Goal: Use online tool/utility

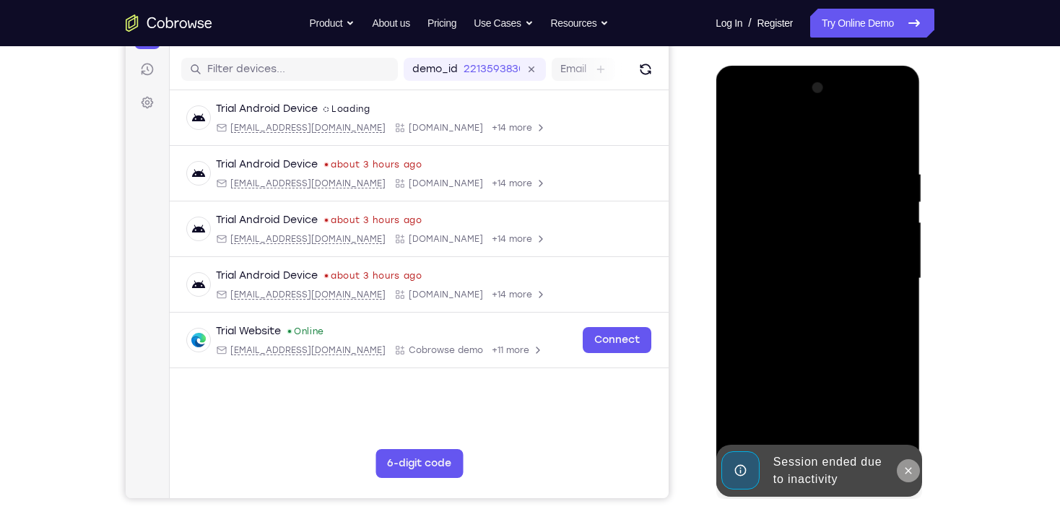
click at [904, 466] on icon at bounding box center [907, 471] width 12 height 12
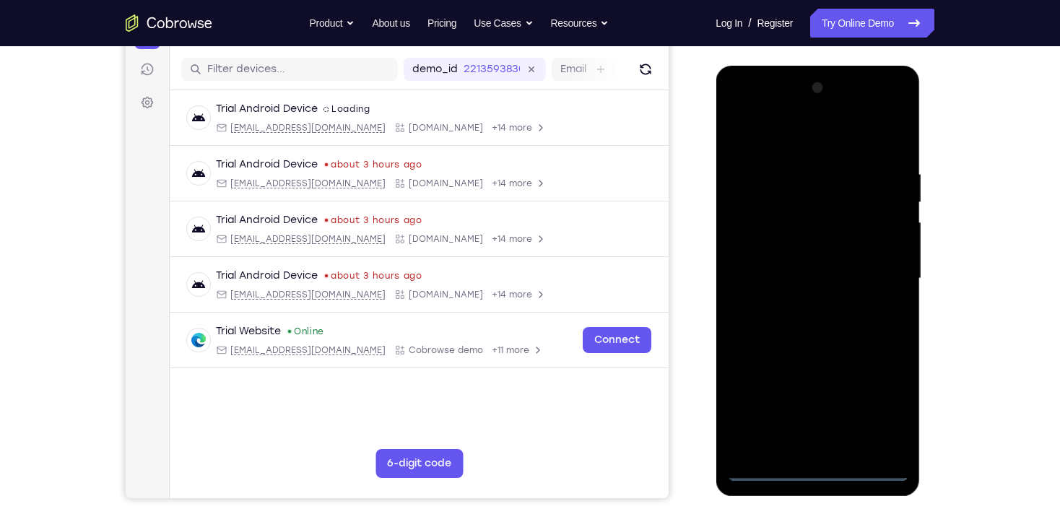
click at [817, 471] on div at bounding box center [817, 279] width 182 height 404
click at [888, 403] on div at bounding box center [817, 279] width 182 height 404
click at [809, 136] on div at bounding box center [817, 279] width 182 height 404
click at [883, 264] on div at bounding box center [817, 279] width 182 height 404
click at [793, 304] on div at bounding box center [817, 279] width 182 height 404
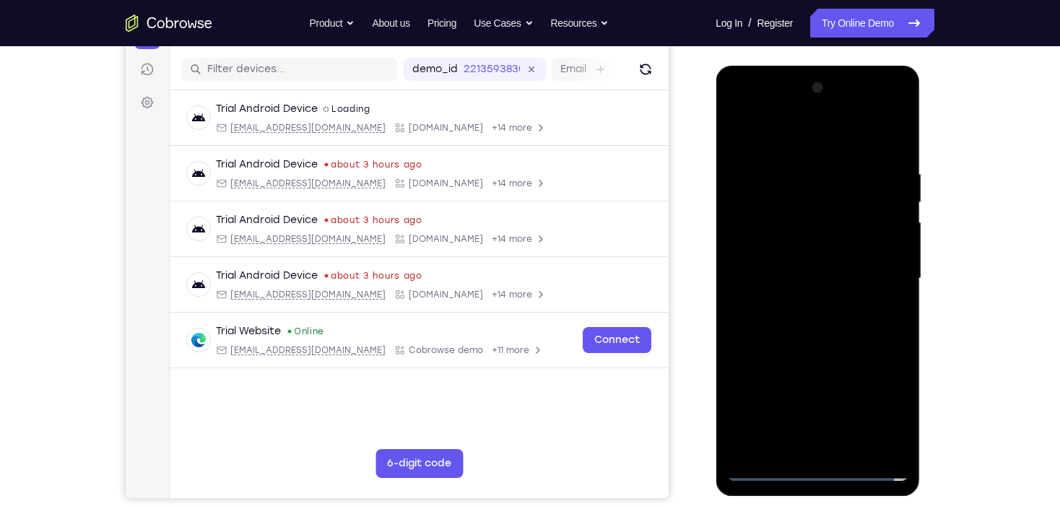
click at [801, 261] on div at bounding box center [817, 279] width 182 height 404
click at [772, 259] on div at bounding box center [817, 279] width 182 height 404
click at [811, 282] on div at bounding box center [817, 279] width 182 height 404
click at [812, 327] on div at bounding box center [817, 279] width 182 height 404
click at [807, 321] on div at bounding box center [817, 279] width 182 height 404
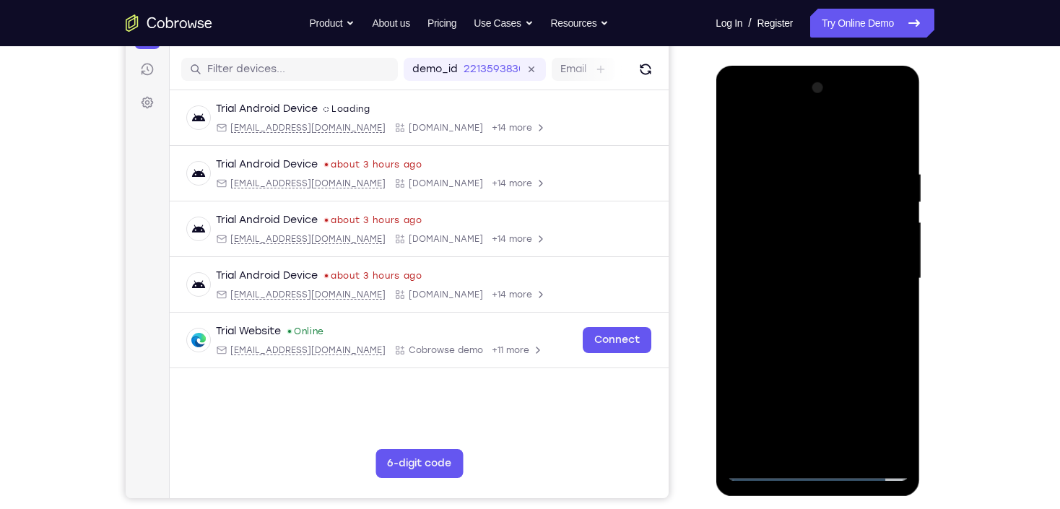
click at [807, 321] on div at bounding box center [817, 279] width 182 height 404
click at [809, 442] on div at bounding box center [817, 279] width 182 height 404
click at [848, 323] on div at bounding box center [817, 279] width 182 height 404
drag, startPoint x: 839, startPoint y: 167, endPoint x: 922, endPoint y: 492, distance: 334.7
click at [921, 492] on html "Online web based iOS Simulators and Android Emulators. Run iPhone, iPad, Mobile…" at bounding box center [818, 282] width 206 height 433
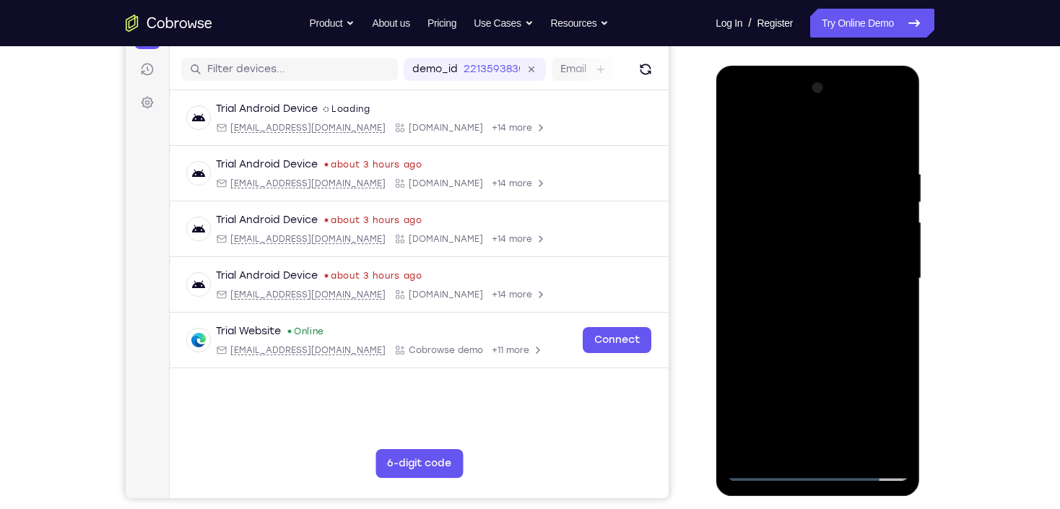
click at [896, 161] on div at bounding box center [817, 279] width 182 height 404
drag, startPoint x: 800, startPoint y: 142, endPoint x: 812, endPoint y: 82, distance: 61.0
click at [812, 82] on div at bounding box center [817, 279] width 182 height 404
click at [853, 447] on div at bounding box center [817, 279] width 182 height 404
click at [825, 354] on div at bounding box center [817, 279] width 182 height 404
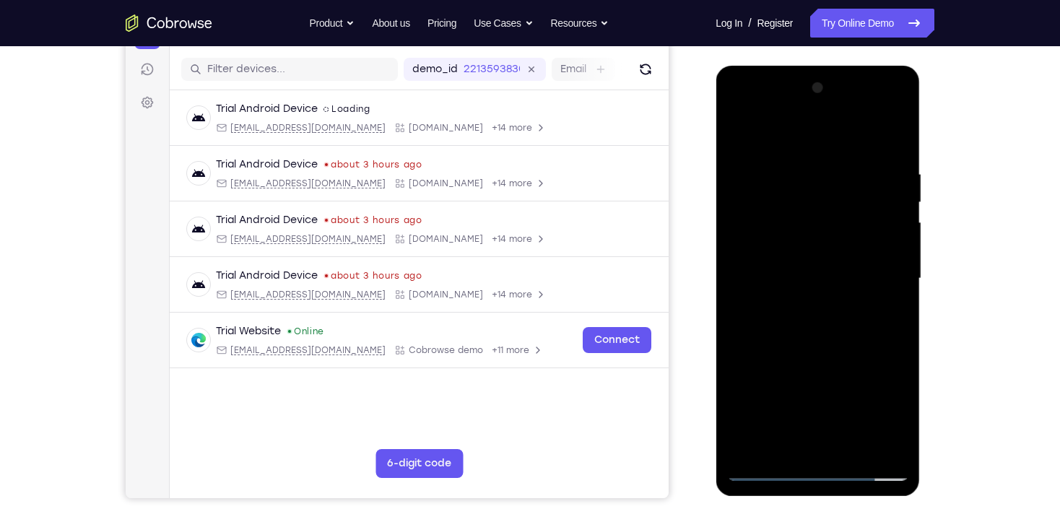
click at [813, 153] on div at bounding box center [817, 279] width 182 height 404
click at [753, 154] on div at bounding box center [817, 279] width 182 height 404
click at [811, 265] on div at bounding box center [817, 279] width 182 height 404
drag, startPoint x: 857, startPoint y: 202, endPoint x: 853, endPoint y: 337, distance: 135.0
click at [852, 336] on div at bounding box center [817, 279] width 182 height 404
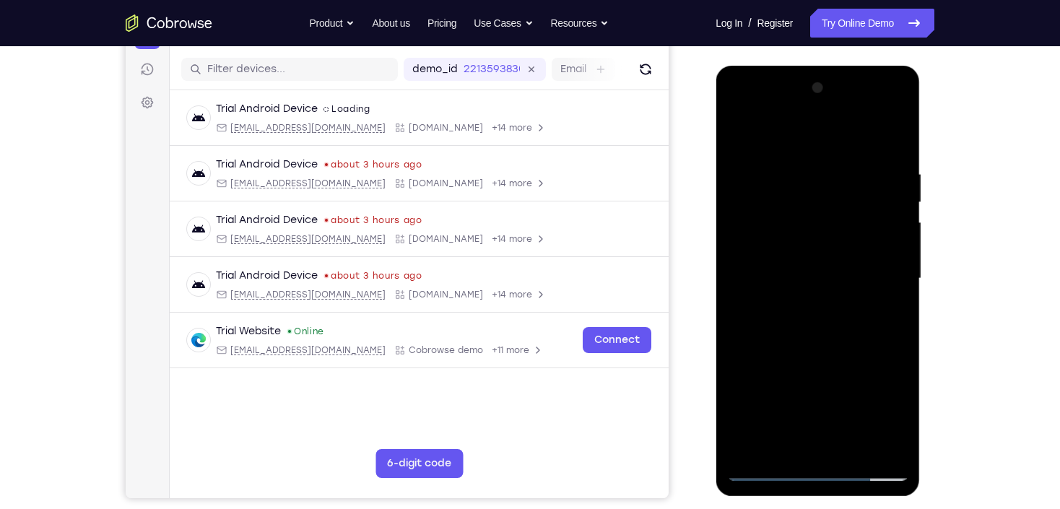
drag, startPoint x: 874, startPoint y: 182, endPoint x: 875, endPoint y: 362, distance: 179.7
click at [875, 362] on div at bounding box center [817, 279] width 182 height 404
drag, startPoint x: 868, startPoint y: 190, endPoint x: 873, endPoint y: 396, distance: 206.5
click at [873, 396] on div at bounding box center [817, 279] width 182 height 404
drag, startPoint x: 871, startPoint y: 217, endPoint x: 881, endPoint y: 372, distance: 156.2
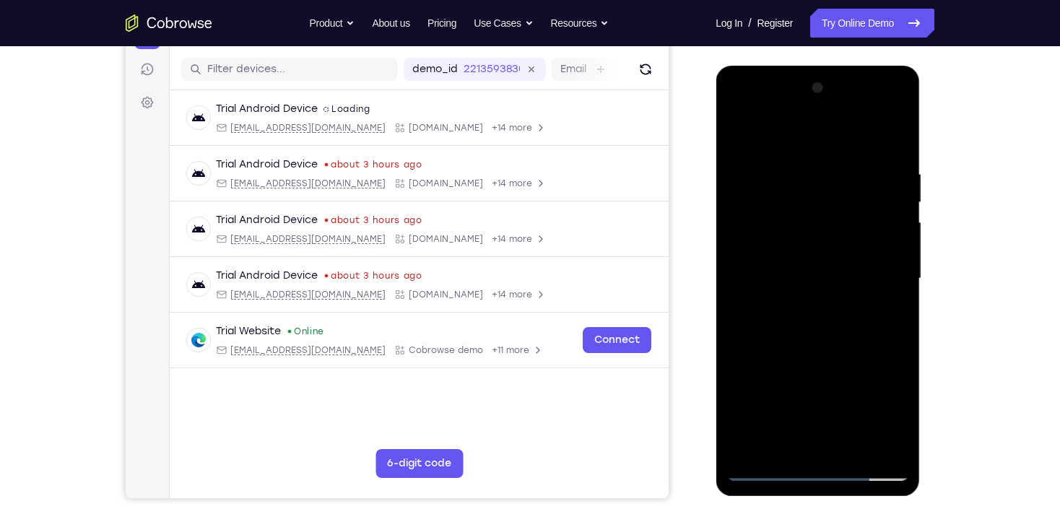
click at [881, 372] on div at bounding box center [817, 279] width 182 height 404
drag, startPoint x: 873, startPoint y: 217, endPoint x: 872, endPoint y: 90, distance: 127.0
click at [872, 90] on div at bounding box center [817, 279] width 182 height 404
drag, startPoint x: 882, startPoint y: 58, endPoint x: 888, endPoint y: -24, distance: 81.8
click at [888, 66] on html "Online web based iOS Simulators and Android Emulators. Run iPhone, iPad, Mobile…" at bounding box center [818, 282] width 206 height 433
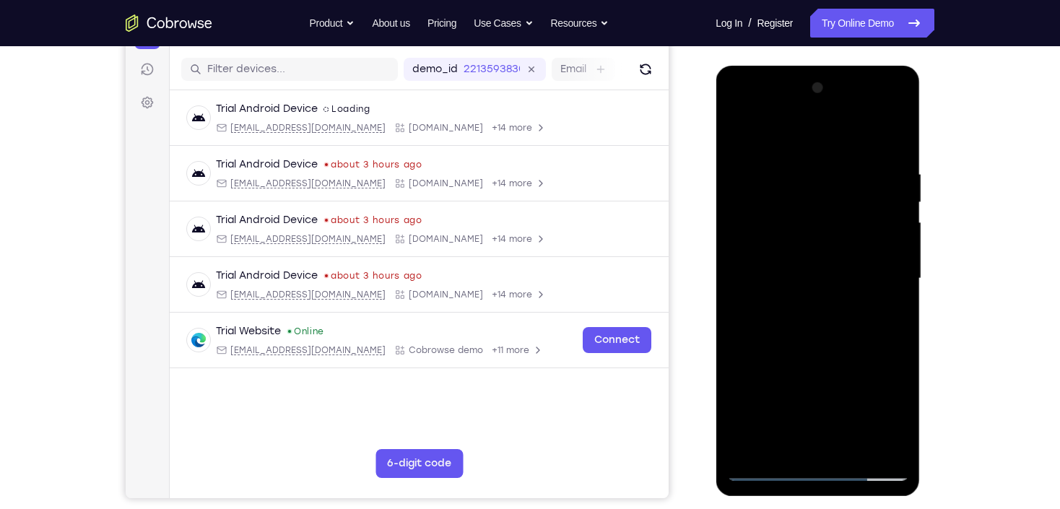
drag, startPoint x: 853, startPoint y: 186, endPoint x: 860, endPoint y: 82, distance: 104.2
click at [857, 110] on div at bounding box center [817, 279] width 182 height 404
click at [738, 139] on div at bounding box center [817, 279] width 182 height 404
click at [815, 295] on div at bounding box center [817, 279] width 182 height 404
click at [738, 139] on div at bounding box center [817, 279] width 182 height 404
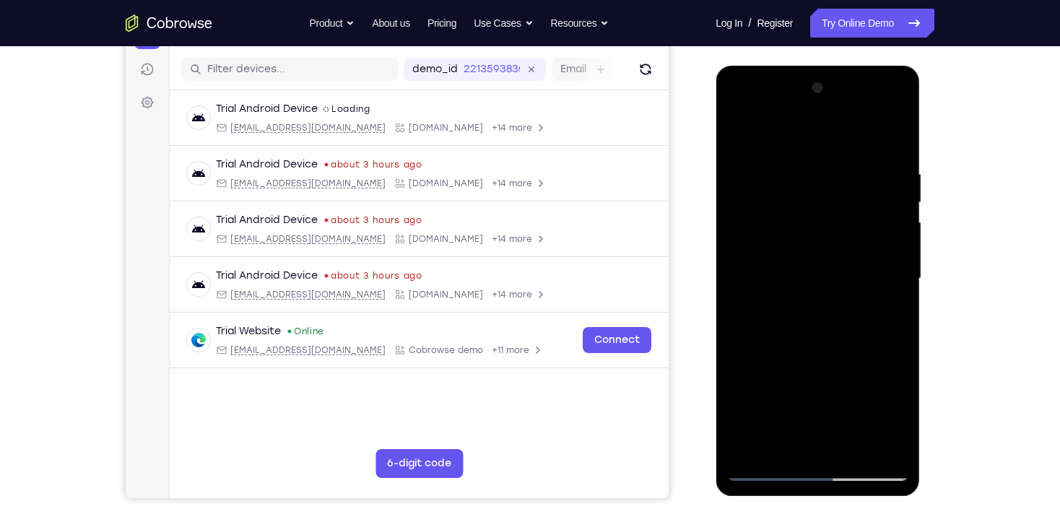
click at [738, 139] on div at bounding box center [817, 279] width 182 height 404
drag, startPoint x: 796, startPoint y: 148, endPoint x: 844, endPoint y: 460, distance: 316.2
click at [844, 460] on div at bounding box center [817, 279] width 182 height 404
drag, startPoint x: 824, startPoint y: 252, endPoint x: 826, endPoint y: 298, distance: 46.3
click at [826, 298] on div at bounding box center [817, 279] width 182 height 404
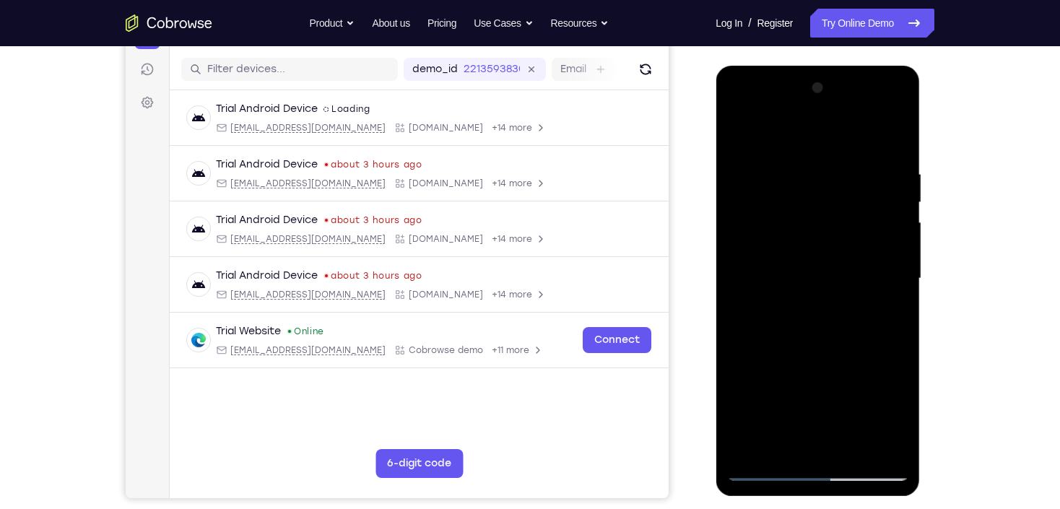
drag, startPoint x: 849, startPoint y: 315, endPoint x: 849, endPoint y: 255, distance: 60.6
click at [849, 258] on div at bounding box center [817, 279] width 182 height 404
click at [896, 371] on div at bounding box center [817, 279] width 182 height 404
click at [895, 237] on div at bounding box center [817, 279] width 182 height 404
click at [901, 242] on div at bounding box center [817, 279] width 182 height 404
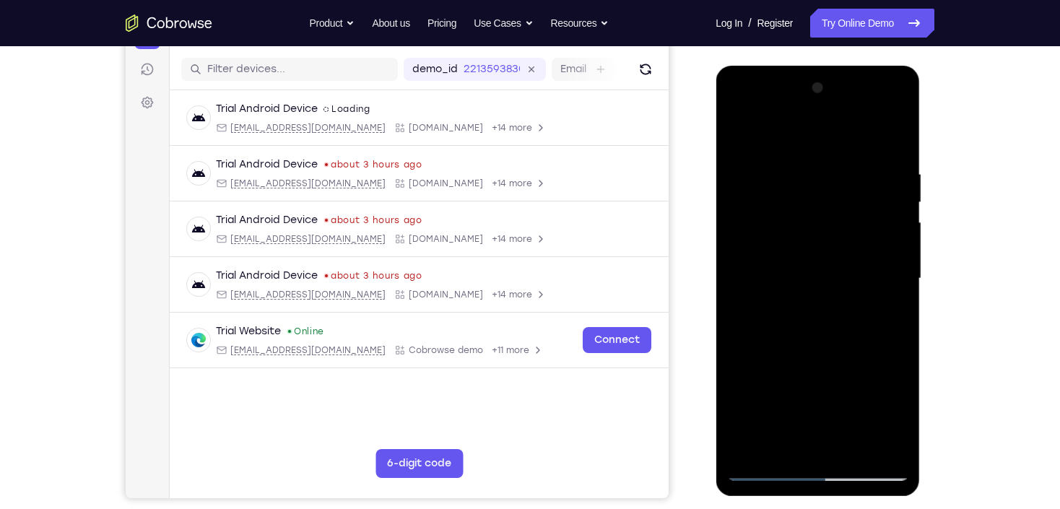
click at [859, 447] on div at bounding box center [817, 279] width 182 height 404
click at [818, 267] on div at bounding box center [817, 279] width 182 height 404
click at [738, 137] on div at bounding box center [817, 279] width 182 height 404
click at [808, 274] on div at bounding box center [817, 279] width 182 height 404
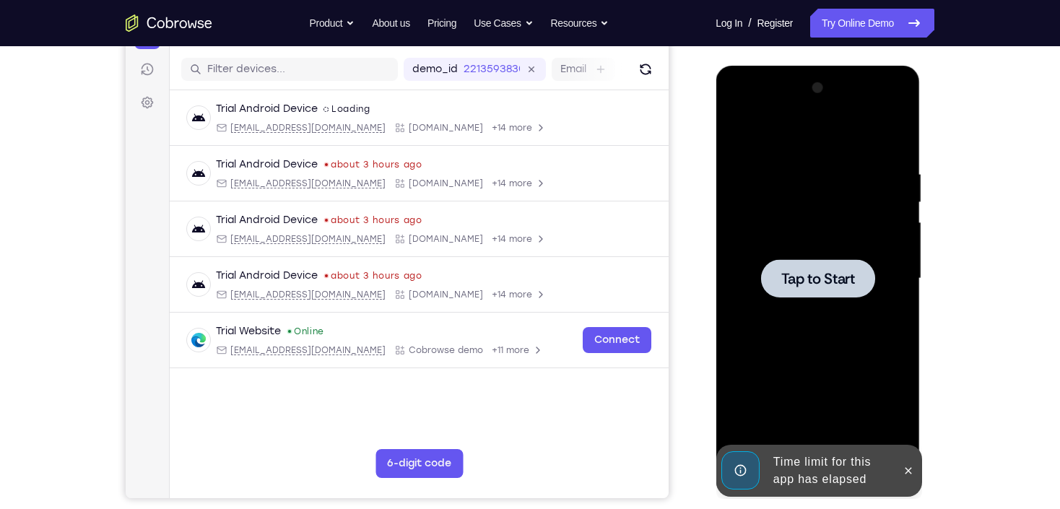
click at [808, 274] on span "Tap to Start" at bounding box center [817, 278] width 74 height 14
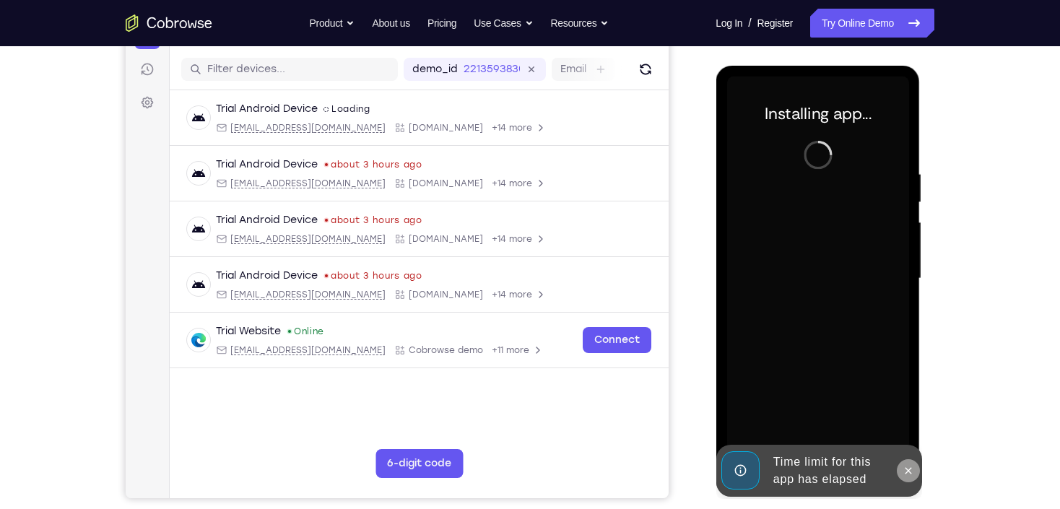
click at [912, 471] on icon at bounding box center [907, 471] width 12 height 12
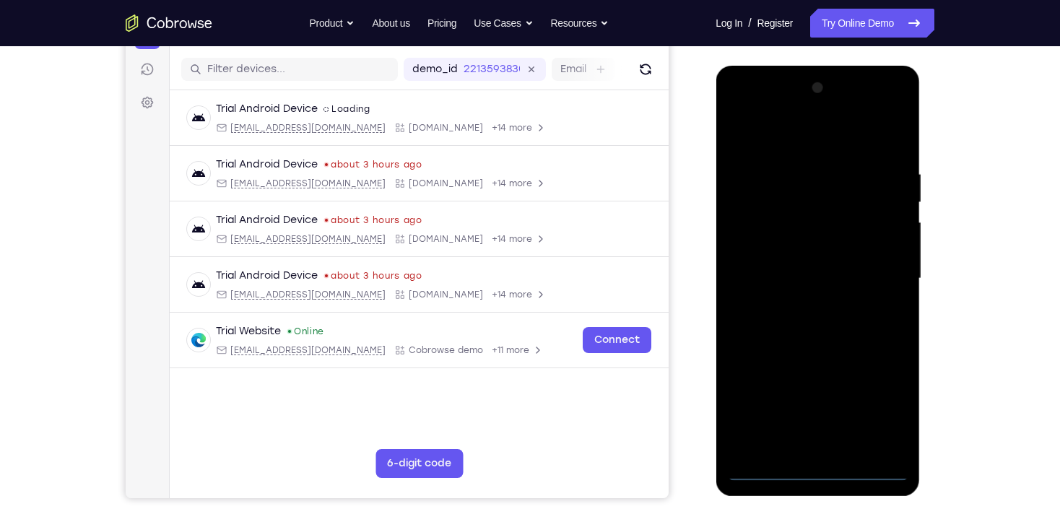
click at [813, 471] on div at bounding box center [817, 279] width 182 height 404
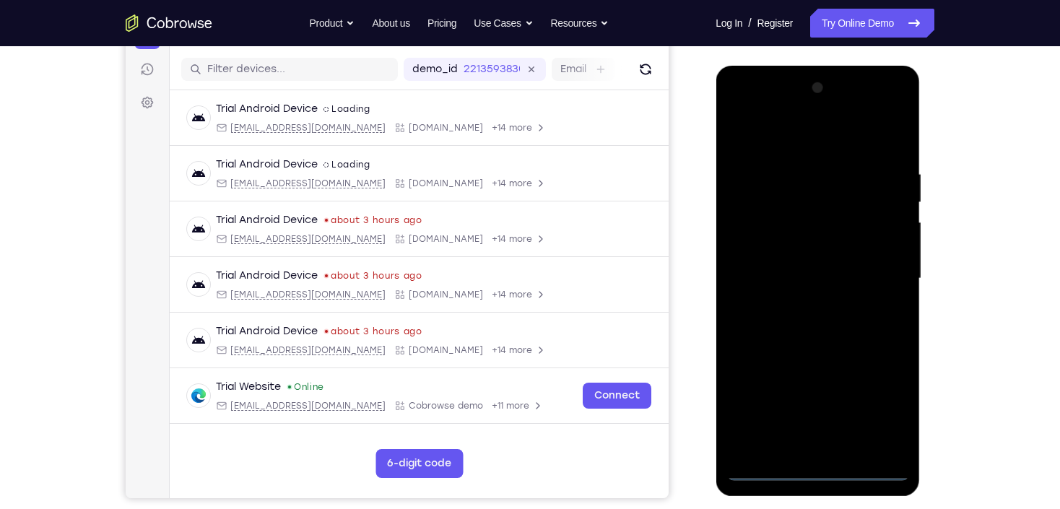
click at [897, 408] on div at bounding box center [817, 279] width 182 height 404
click at [880, 402] on div at bounding box center [817, 279] width 182 height 404
click at [796, 131] on div at bounding box center [817, 279] width 182 height 404
click at [881, 274] on div at bounding box center [817, 279] width 182 height 404
click at [805, 304] on div at bounding box center [817, 279] width 182 height 404
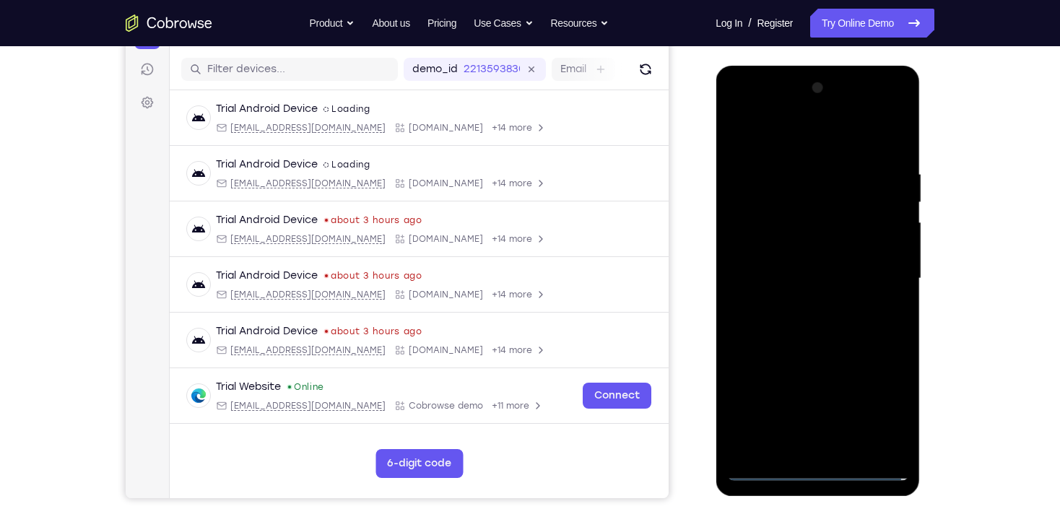
click at [810, 258] on div at bounding box center [817, 279] width 182 height 404
click at [801, 250] on div at bounding box center [817, 279] width 182 height 404
click at [814, 274] on div at bounding box center [817, 279] width 182 height 404
click at [805, 320] on div at bounding box center [817, 279] width 182 height 404
click at [800, 320] on div at bounding box center [817, 279] width 182 height 404
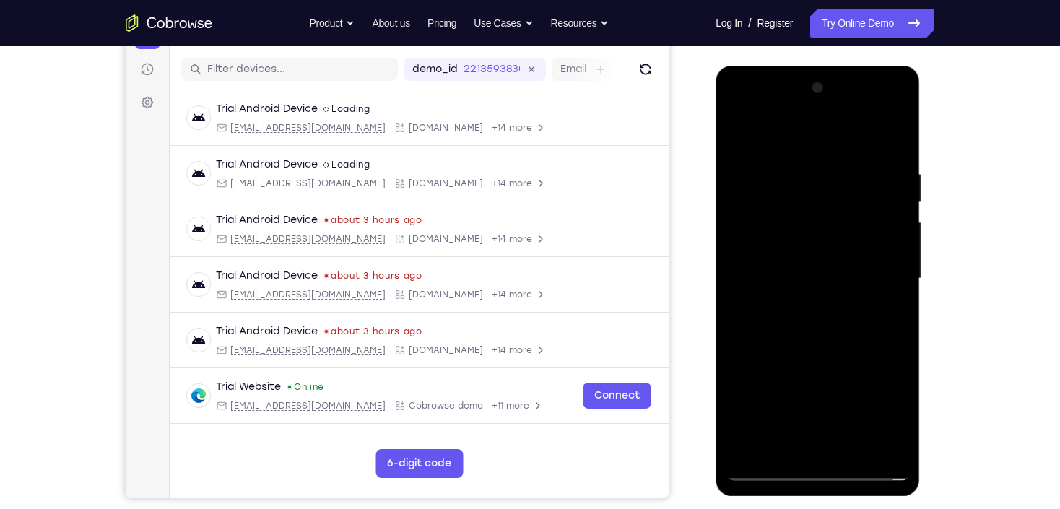
click at [800, 320] on div at bounding box center [817, 279] width 182 height 404
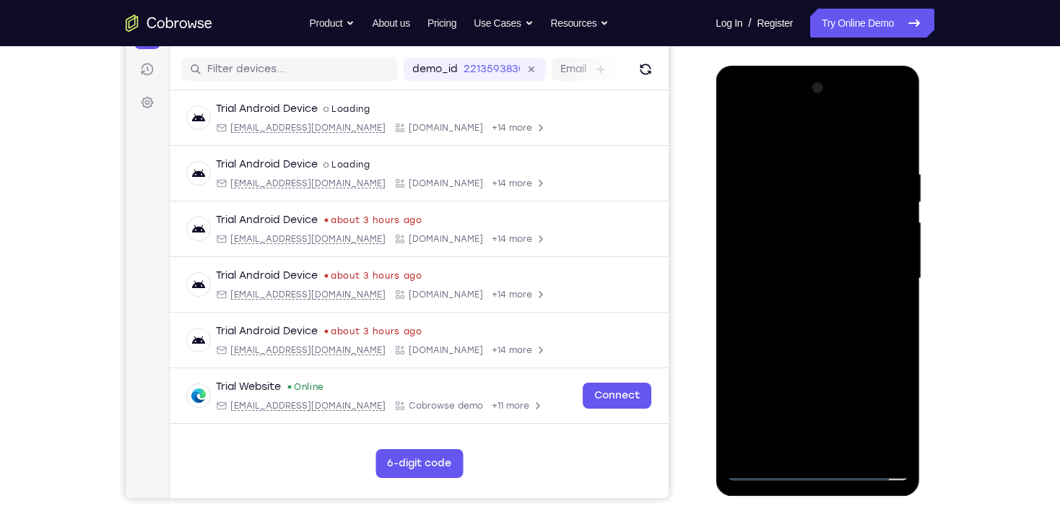
drag, startPoint x: 847, startPoint y: 179, endPoint x: 831, endPoint y: 364, distance: 185.5
click at [831, 364] on div at bounding box center [817, 279] width 182 height 404
click at [852, 446] on div at bounding box center [817, 279] width 182 height 404
click at [829, 349] on div at bounding box center [817, 279] width 182 height 404
click at [854, 450] on div at bounding box center [817, 279] width 182 height 404
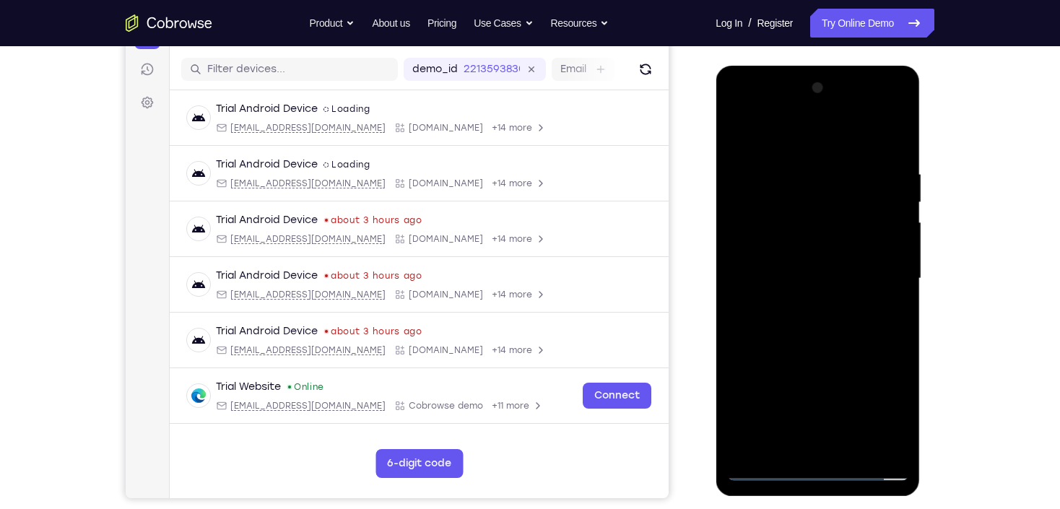
click at [821, 358] on div at bounding box center [817, 279] width 182 height 404
click at [813, 268] on div at bounding box center [817, 279] width 182 height 404
click at [735, 137] on div at bounding box center [817, 279] width 182 height 404
click at [831, 260] on div at bounding box center [817, 279] width 182 height 404
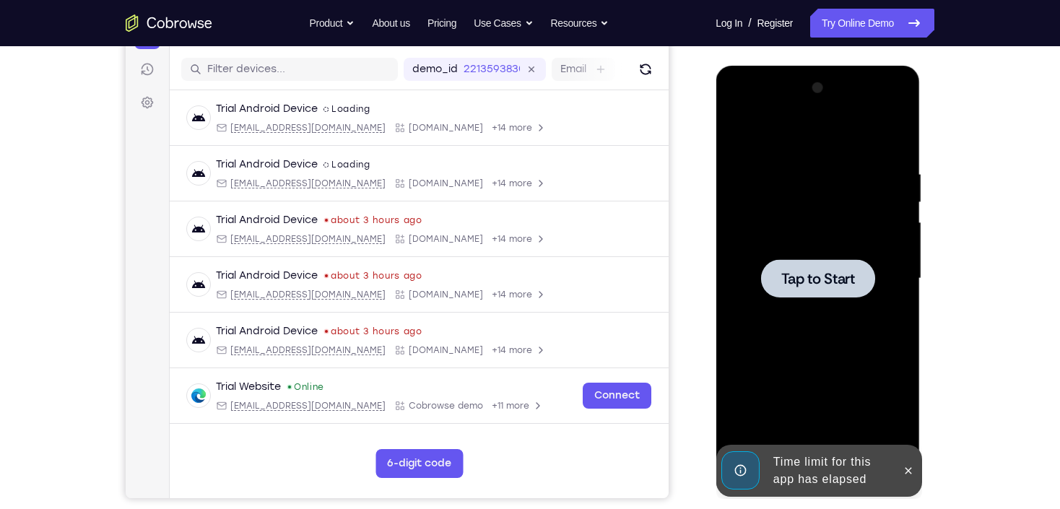
drag, startPoint x: 847, startPoint y: 278, endPoint x: 843, endPoint y: 294, distance: 17.0
click at [844, 285] on span "Tap to Start" at bounding box center [817, 278] width 74 height 14
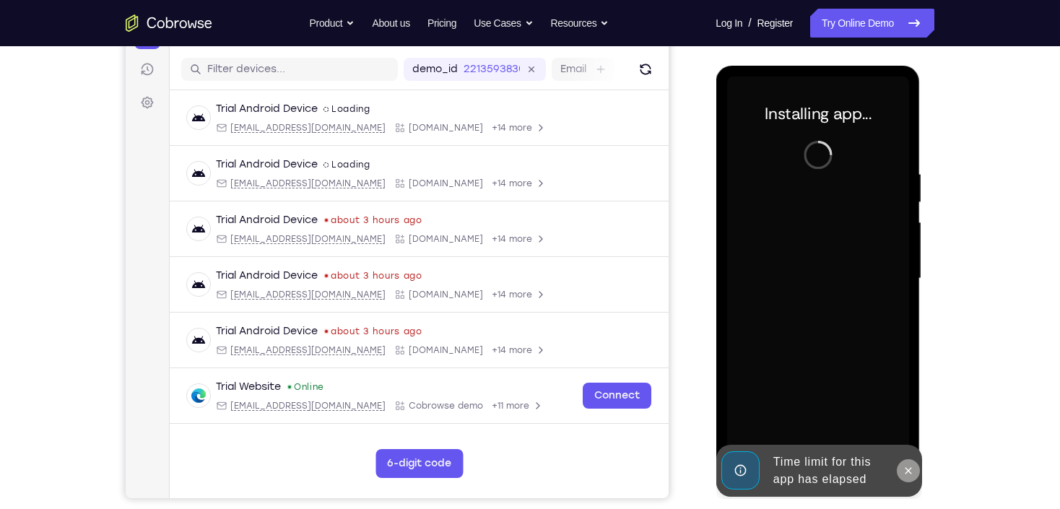
click at [906, 471] on icon at bounding box center [907, 470] width 6 height 6
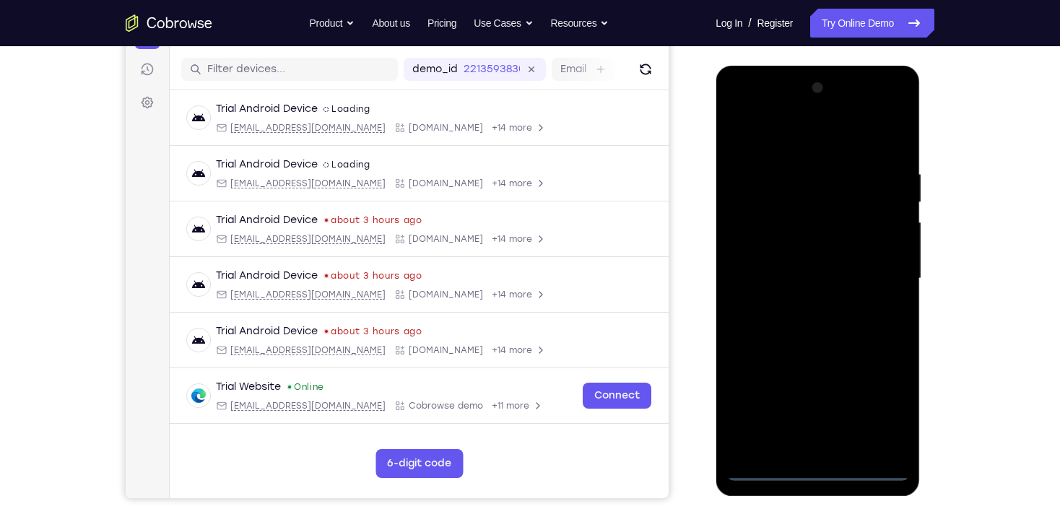
click at [826, 468] on div at bounding box center [817, 279] width 182 height 404
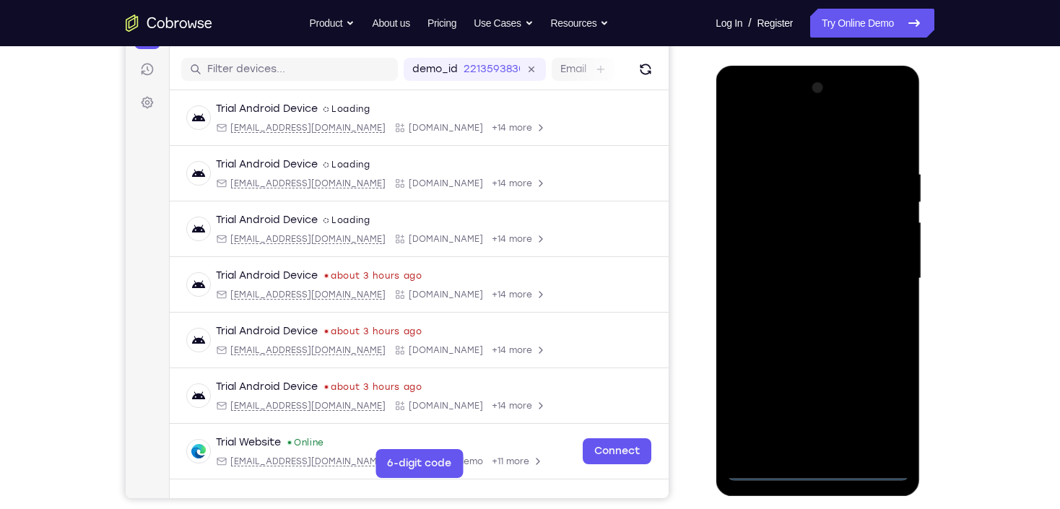
click at [888, 406] on div at bounding box center [817, 279] width 182 height 404
click at [756, 142] on div at bounding box center [817, 279] width 182 height 404
click at [883, 274] on div at bounding box center [817, 279] width 182 height 404
click at [802, 310] on div at bounding box center [817, 279] width 182 height 404
click at [813, 263] on div at bounding box center [817, 279] width 182 height 404
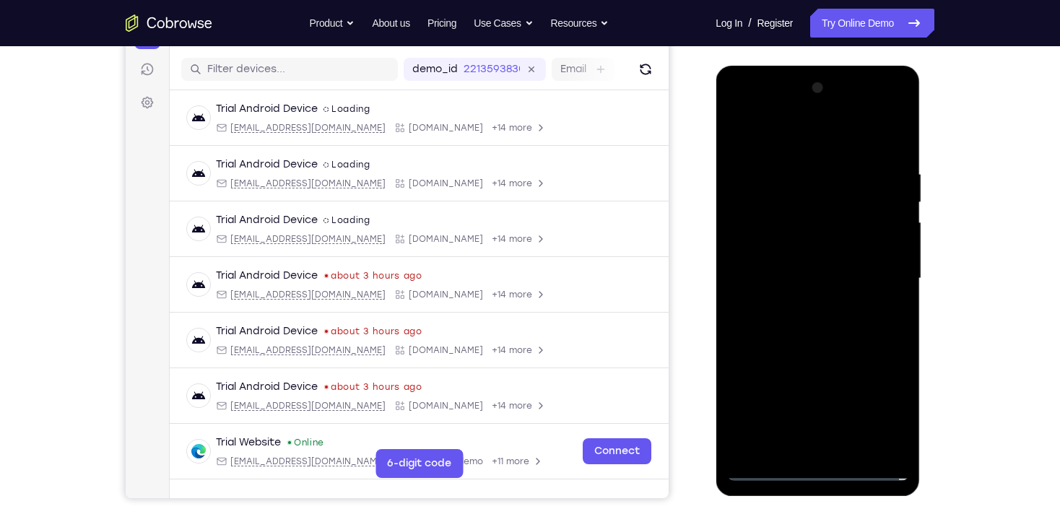
click at [811, 248] on div at bounding box center [817, 279] width 182 height 404
click at [811, 277] on div at bounding box center [817, 279] width 182 height 404
click at [824, 327] on div at bounding box center [817, 279] width 182 height 404
click at [845, 328] on div at bounding box center [817, 279] width 182 height 404
click at [782, 326] on div at bounding box center [817, 279] width 182 height 404
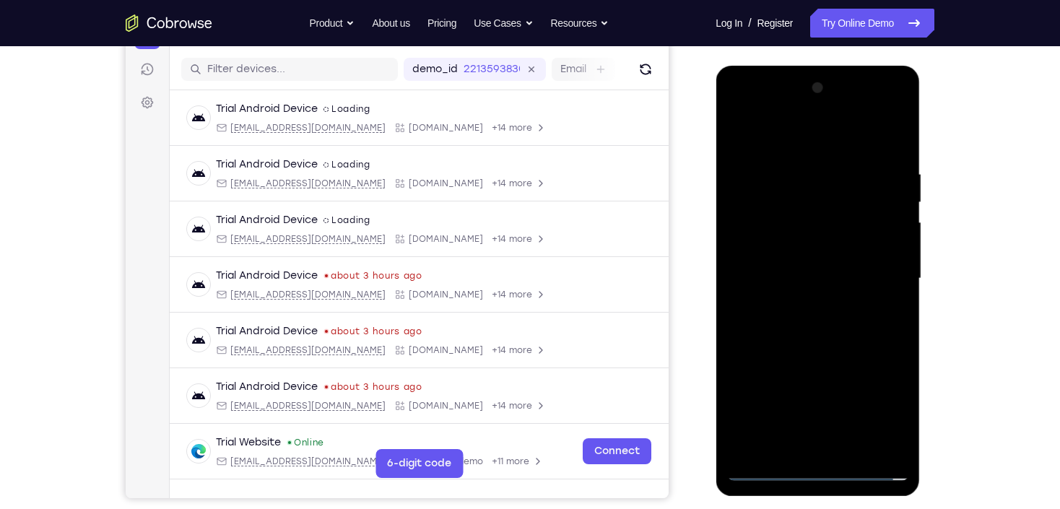
click at [804, 323] on div at bounding box center [817, 279] width 182 height 404
click at [813, 322] on div at bounding box center [817, 279] width 182 height 404
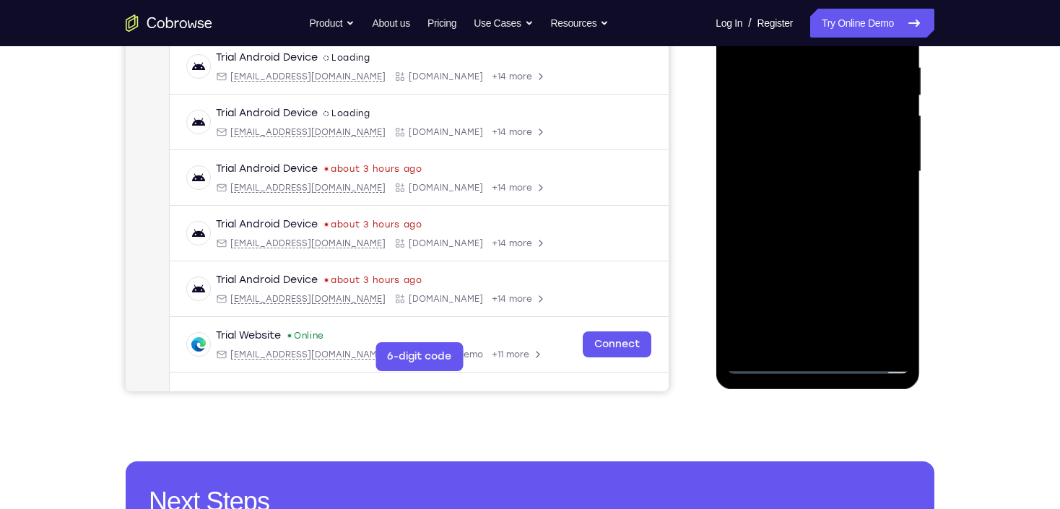
scroll to position [346, 0]
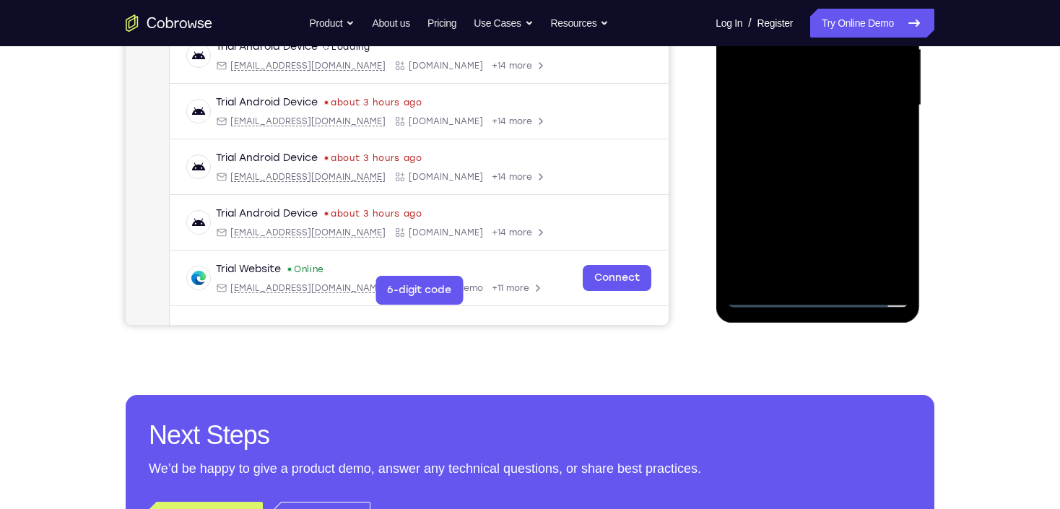
drag, startPoint x: 831, startPoint y: 166, endPoint x: 842, endPoint y: 250, distance: 85.1
click at [831, 167] on div at bounding box center [817, 105] width 182 height 404
click at [857, 281] on div at bounding box center [817, 105] width 182 height 404
click at [819, 180] on div at bounding box center [817, 105] width 182 height 404
click at [803, 96] on div at bounding box center [817, 105] width 182 height 404
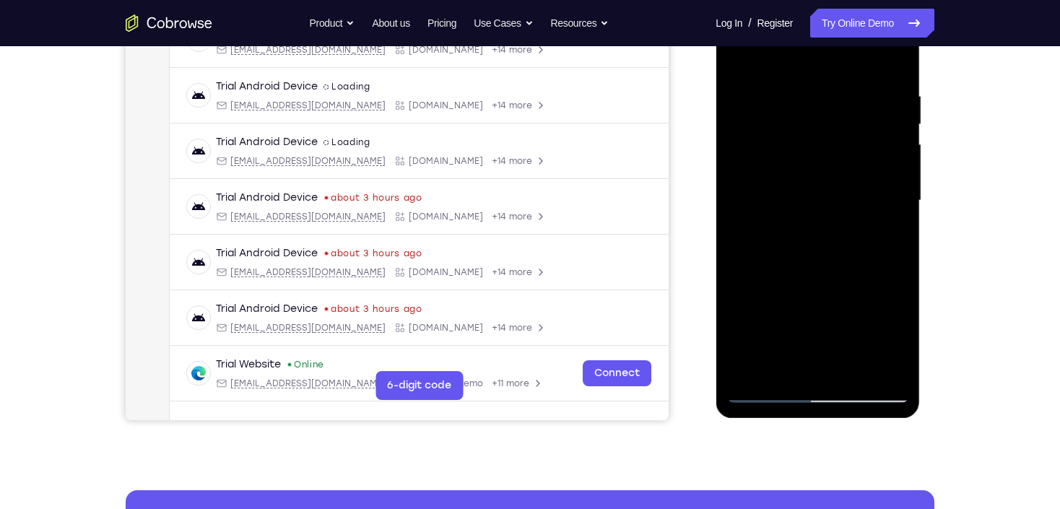
scroll to position [231, 0]
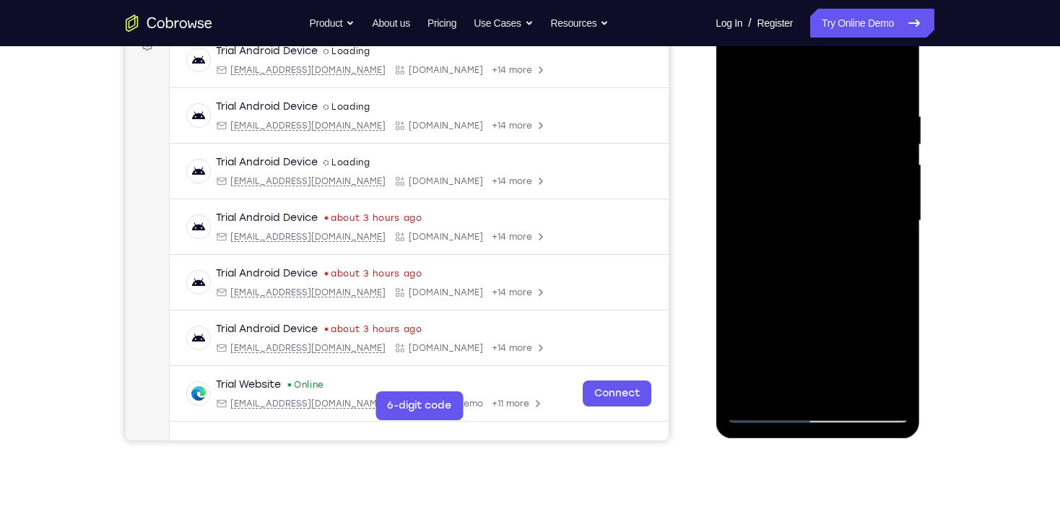
click at [733, 76] on div at bounding box center [817, 221] width 182 height 404
click at [798, 208] on div at bounding box center [817, 221] width 182 height 404
click at [740, 77] on div at bounding box center [817, 221] width 182 height 404
click at [825, 275] on div at bounding box center [817, 221] width 182 height 404
click at [733, 76] on div at bounding box center [817, 221] width 182 height 404
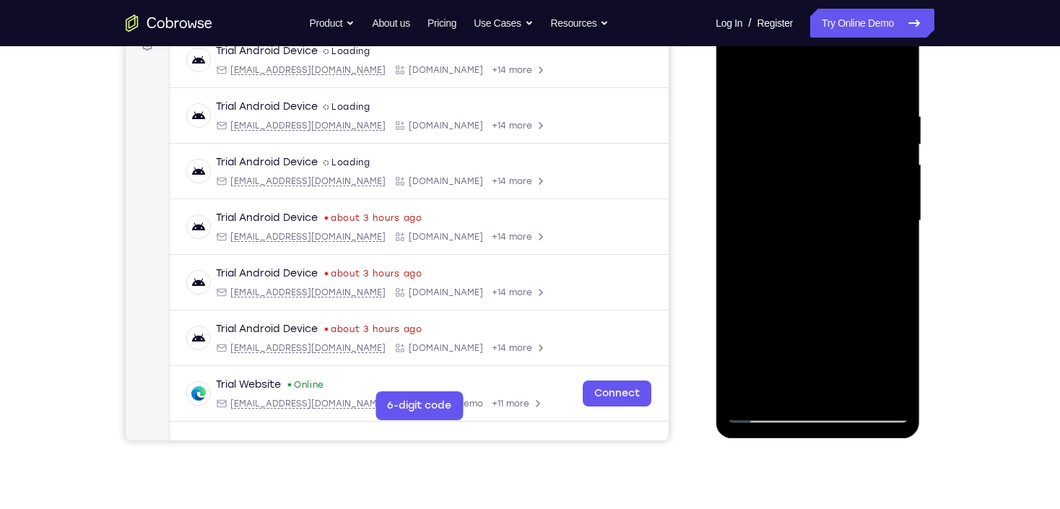
click at [814, 96] on div at bounding box center [817, 221] width 182 height 404
click at [767, 90] on div at bounding box center [817, 221] width 182 height 404
click at [812, 233] on div at bounding box center [817, 221] width 182 height 404
click at [736, 131] on div at bounding box center [817, 221] width 182 height 404
drag, startPoint x: 820, startPoint y: 134, endPoint x: 811, endPoint y: 261, distance: 127.3
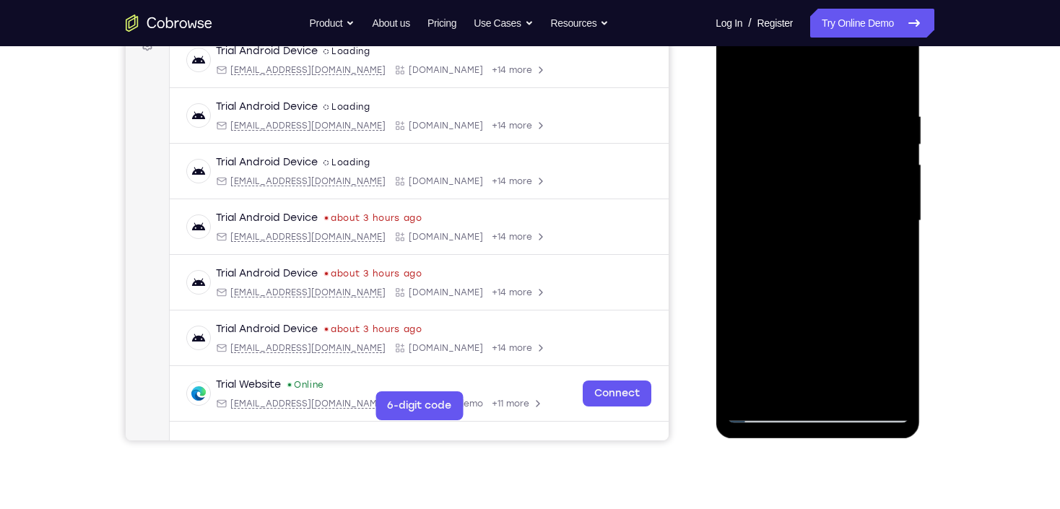
click at [811, 261] on div at bounding box center [817, 221] width 182 height 404
click at [751, 114] on div at bounding box center [817, 221] width 182 height 404
click at [867, 207] on div at bounding box center [817, 221] width 182 height 404
drag, startPoint x: 825, startPoint y: 235, endPoint x: 824, endPoint y: 182, distance: 52.7
click at [824, 182] on div at bounding box center [817, 221] width 182 height 404
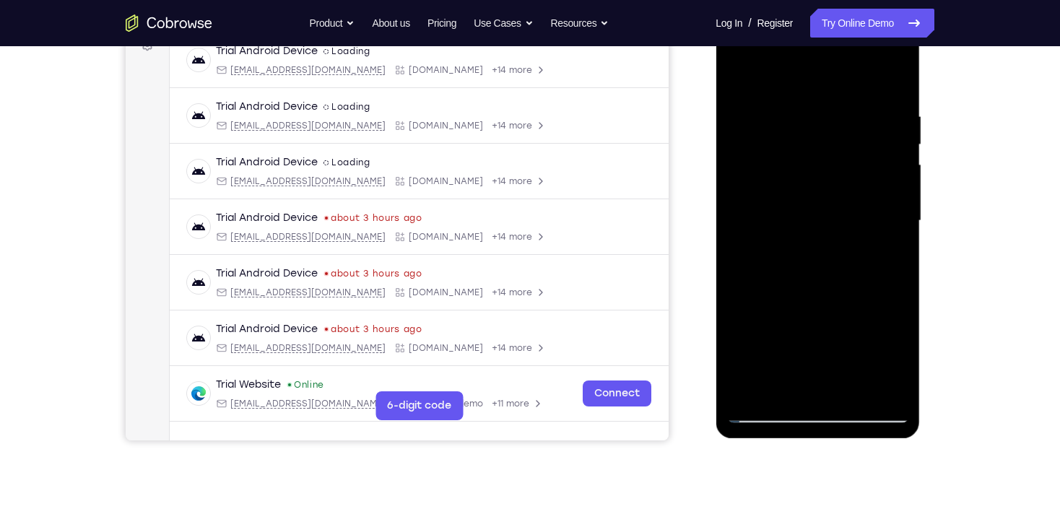
click at [769, 285] on div at bounding box center [817, 221] width 182 height 404
click at [894, 152] on div at bounding box center [817, 221] width 182 height 404
click at [894, 149] on div at bounding box center [817, 221] width 182 height 404
click at [738, 78] on div at bounding box center [817, 221] width 182 height 404
click at [805, 326] on div at bounding box center [817, 221] width 182 height 404
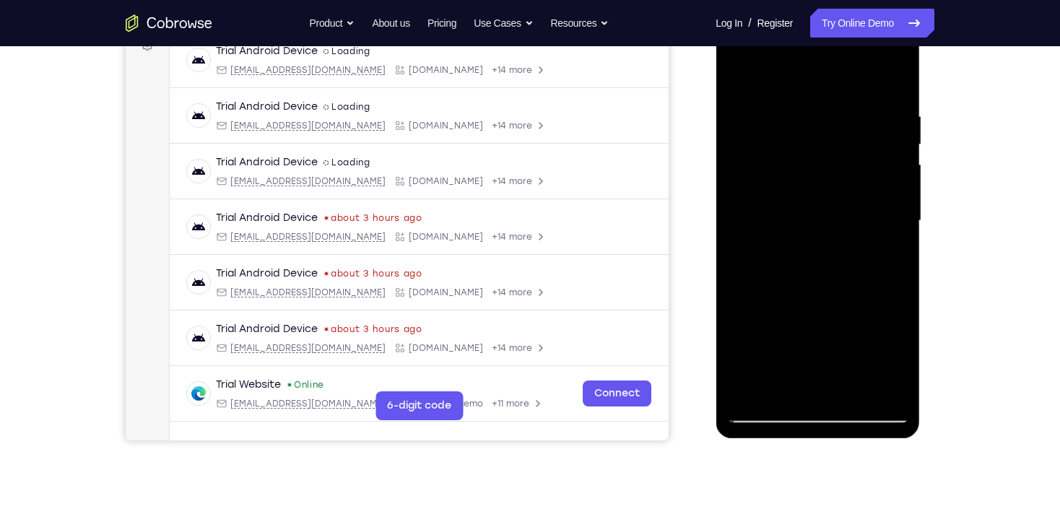
drag, startPoint x: 878, startPoint y: 191, endPoint x: 868, endPoint y: 337, distance: 146.1
click at [868, 337] on div at bounding box center [817, 221] width 182 height 404
click at [896, 226] on div at bounding box center [817, 221] width 182 height 404
click at [739, 74] on div at bounding box center [817, 221] width 182 height 404
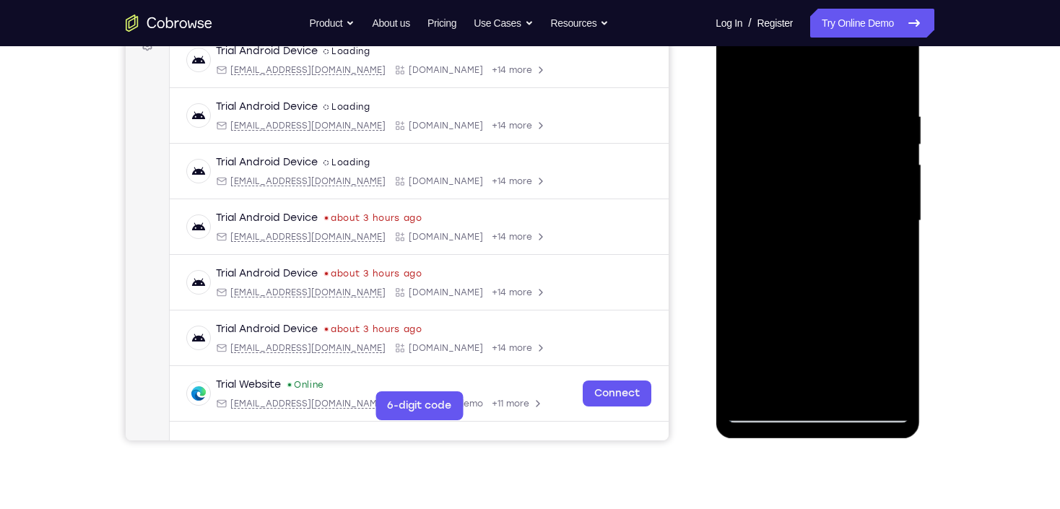
click at [906, 323] on div at bounding box center [817, 221] width 182 height 404
click at [903, 232] on div at bounding box center [817, 221] width 182 height 404
click at [897, 226] on div at bounding box center [817, 221] width 182 height 404
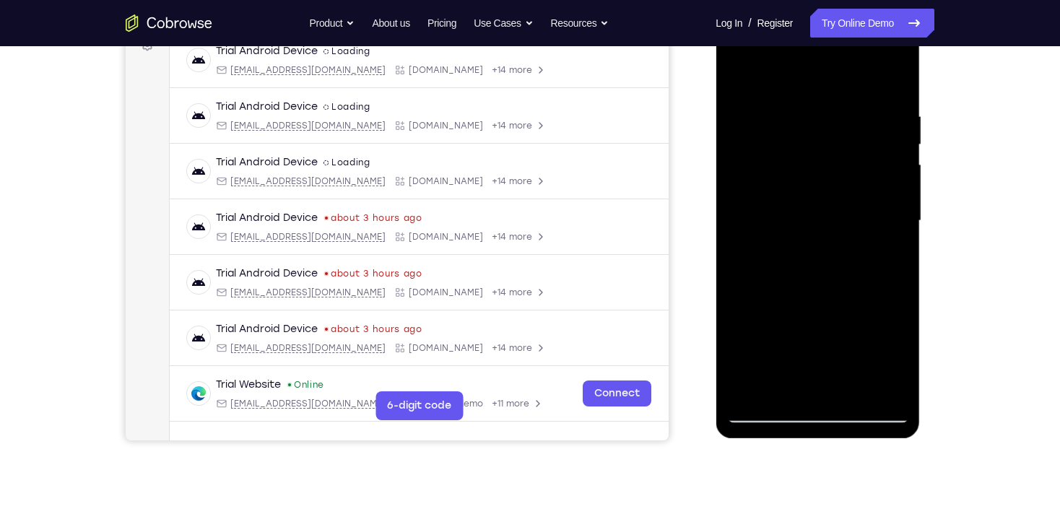
click at [897, 226] on div at bounding box center [817, 221] width 182 height 404
click at [897, 8] on div at bounding box center [817, 8] width 204 height 0
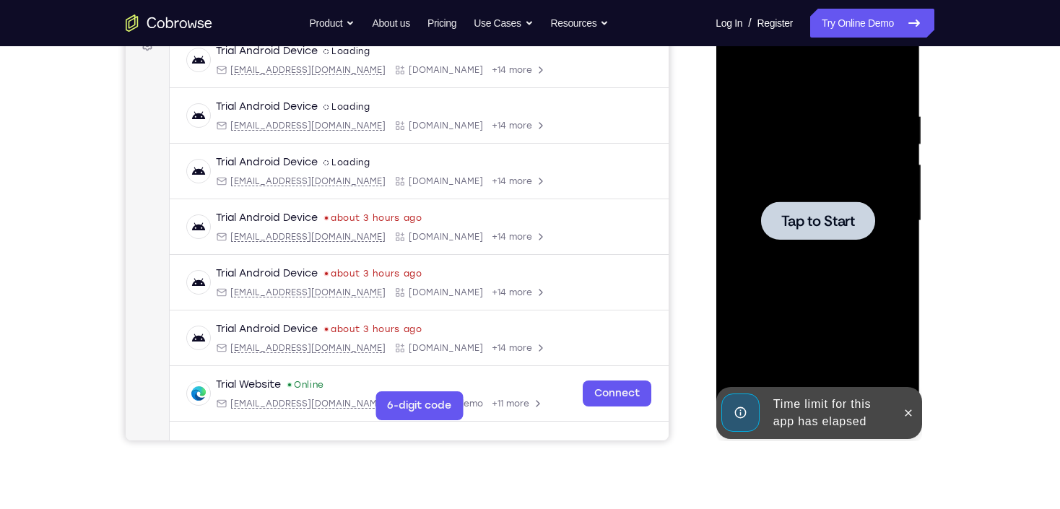
click at [823, 243] on div at bounding box center [817, 221] width 182 height 404
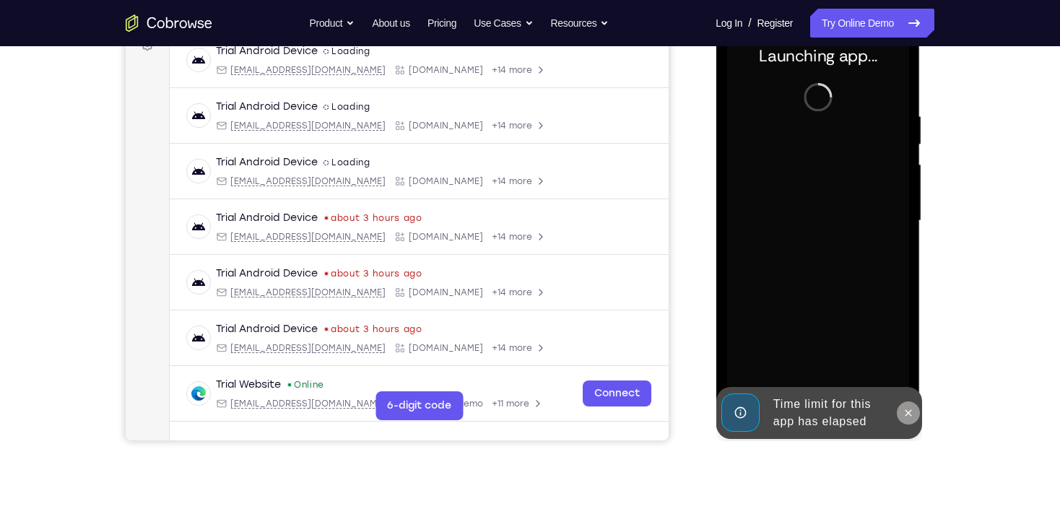
click at [909, 407] on icon at bounding box center [907, 413] width 12 height 12
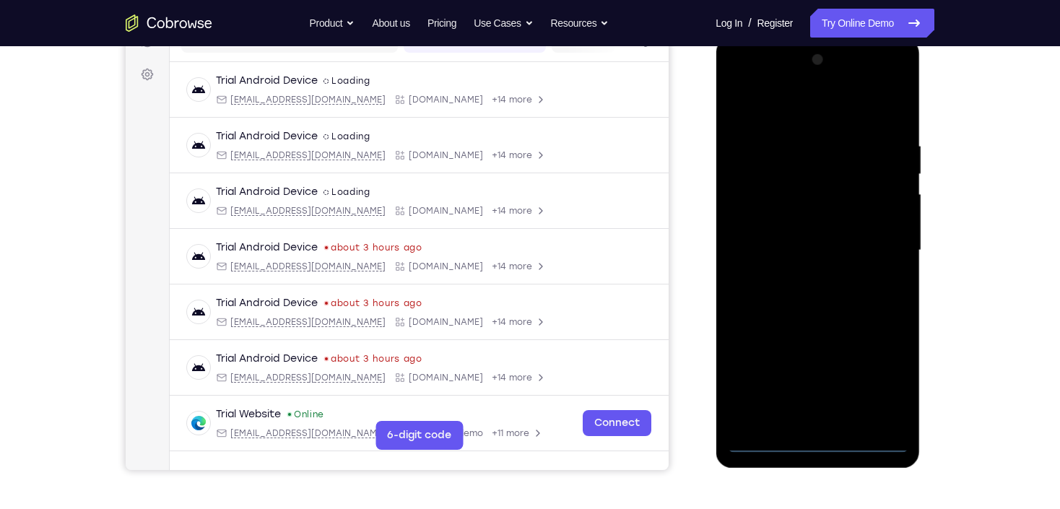
scroll to position [173, 0]
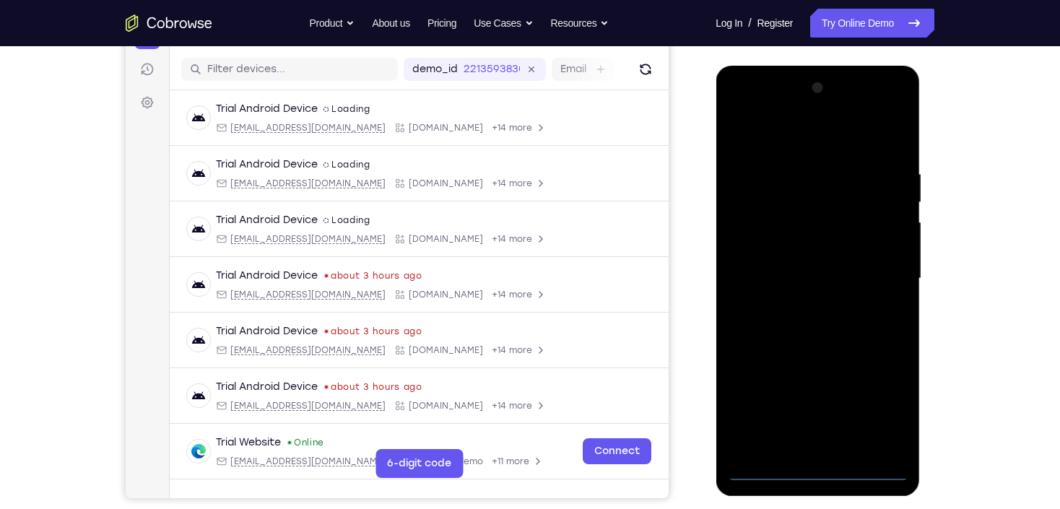
click at [813, 473] on div at bounding box center [817, 279] width 182 height 404
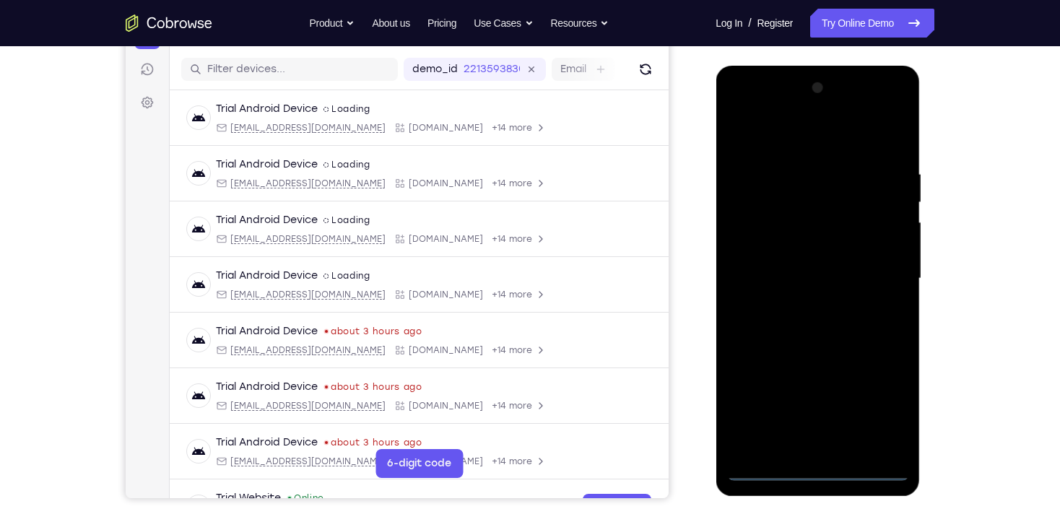
click at [890, 409] on div at bounding box center [817, 279] width 182 height 404
click at [787, 143] on div at bounding box center [817, 279] width 182 height 404
click at [880, 275] on div at bounding box center [817, 279] width 182 height 404
click at [803, 300] on div at bounding box center [817, 279] width 182 height 404
click at [813, 267] on div at bounding box center [817, 279] width 182 height 404
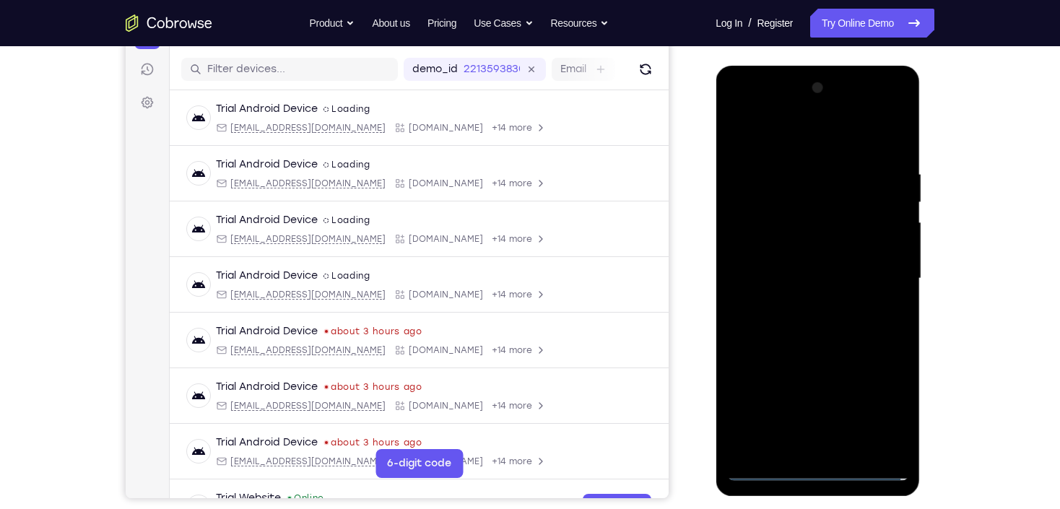
click at [805, 256] on div at bounding box center [817, 279] width 182 height 404
click at [817, 274] on div at bounding box center [817, 279] width 182 height 404
click at [815, 320] on div at bounding box center [817, 279] width 182 height 404
click at [821, 327] on div at bounding box center [817, 279] width 182 height 404
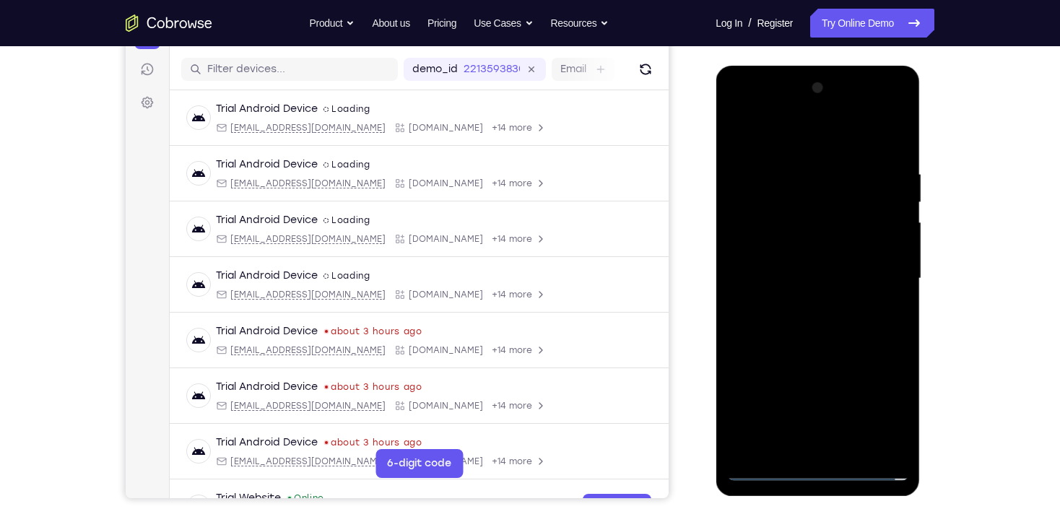
click at [821, 327] on div at bounding box center [817, 279] width 182 height 404
click at [802, 316] on div at bounding box center [817, 279] width 182 height 404
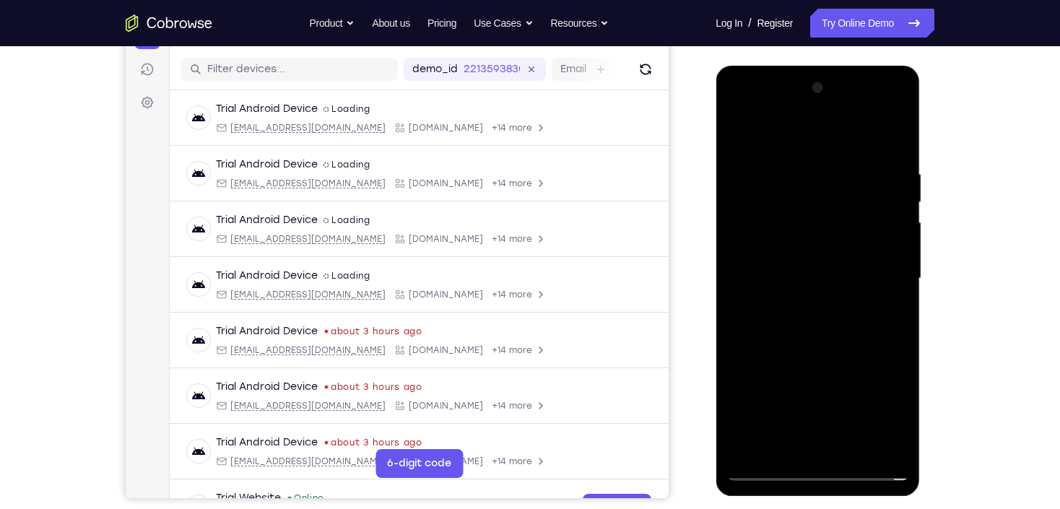
click at [802, 316] on div at bounding box center [817, 279] width 182 height 404
click at [803, 316] on div at bounding box center [817, 279] width 182 height 404
click at [807, 320] on div at bounding box center [817, 279] width 182 height 404
click at [828, 323] on div at bounding box center [817, 279] width 182 height 404
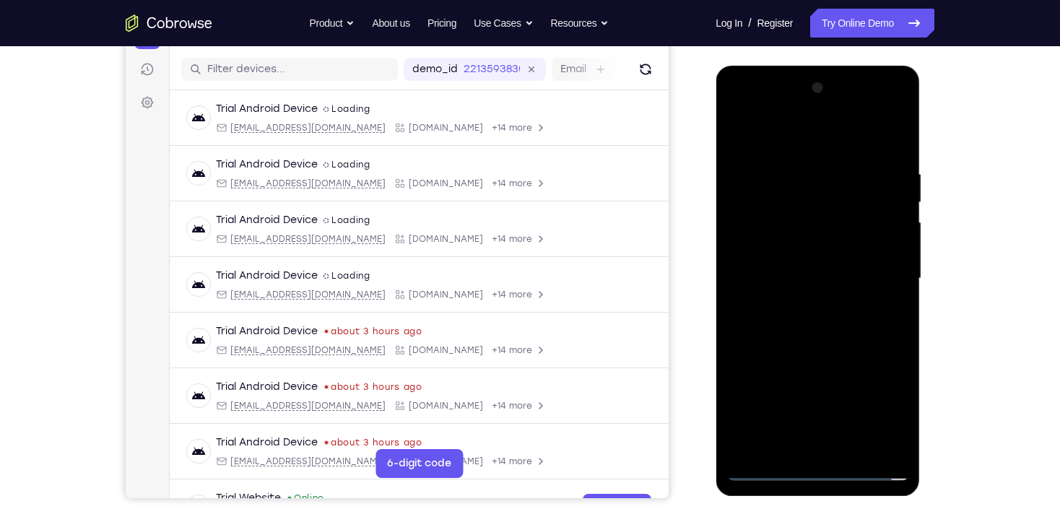
click at [828, 321] on div at bounding box center [817, 279] width 182 height 404
click at [825, 324] on div at bounding box center [817, 279] width 182 height 404
click at [860, 340] on div at bounding box center [817, 279] width 182 height 404
click at [891, 312] on div at bounding box center [817, 279] width 182 height 404
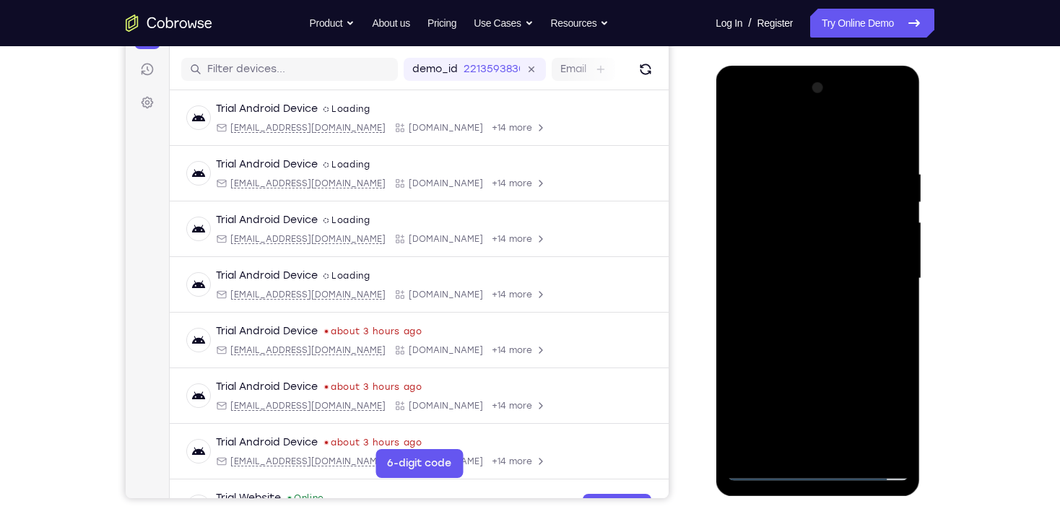
click at [899, 310] on div at bounding box center [817, 279] width 182 height 404
click at [741, 314] on div at bounding box center [817, 279] width 182 height 404
click at [741, 315] on div at bounding box center [817, 279] width 182 height 404
click at [855, 447] on div at bounding box center [817, 279] width 182 height 404
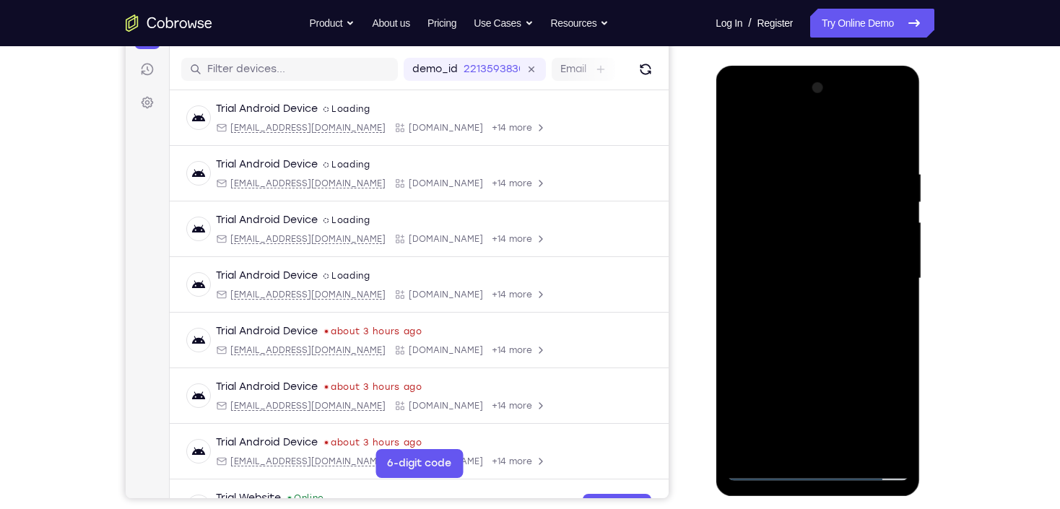
click at [818, 362] on div at bounding box center [817, 279] width 182 height 404
click at [825, 291] on div at bounding box center [817, 279] width 182 height 404
click at [741, 189] on div at bounding box center [817, 279] width 182 height 404
drag, startPoint x: 865, startPoint y: 351, endPoint x: 855, endPoint y: 261, distance: 90.9
click at [855, 261] on div at bounding box center [817, 279] width 182 height 404
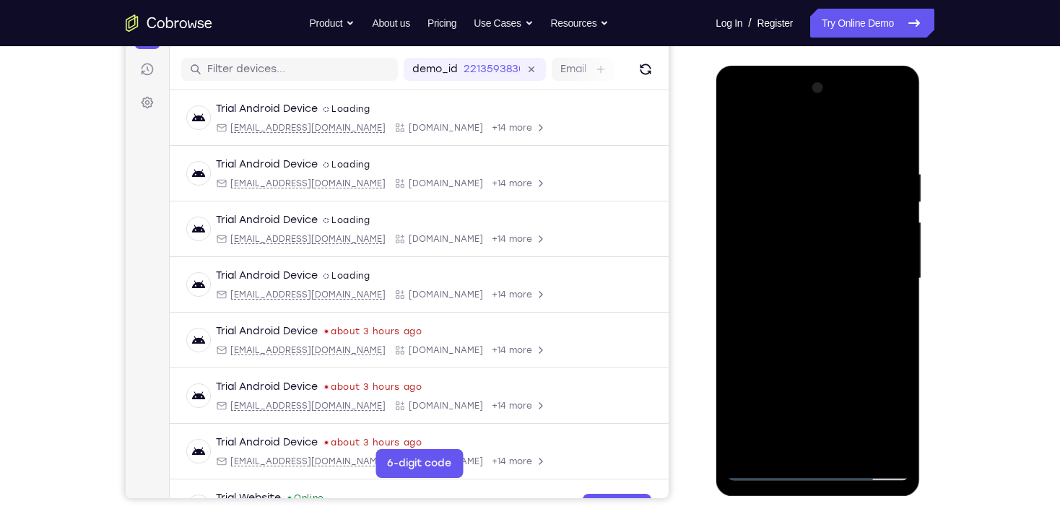
click at [875, 304] on div at bounding box center [817, 279] width 182 height 404
click at [904, 209] on div at bounding box center [817, 279] width 182 height 404
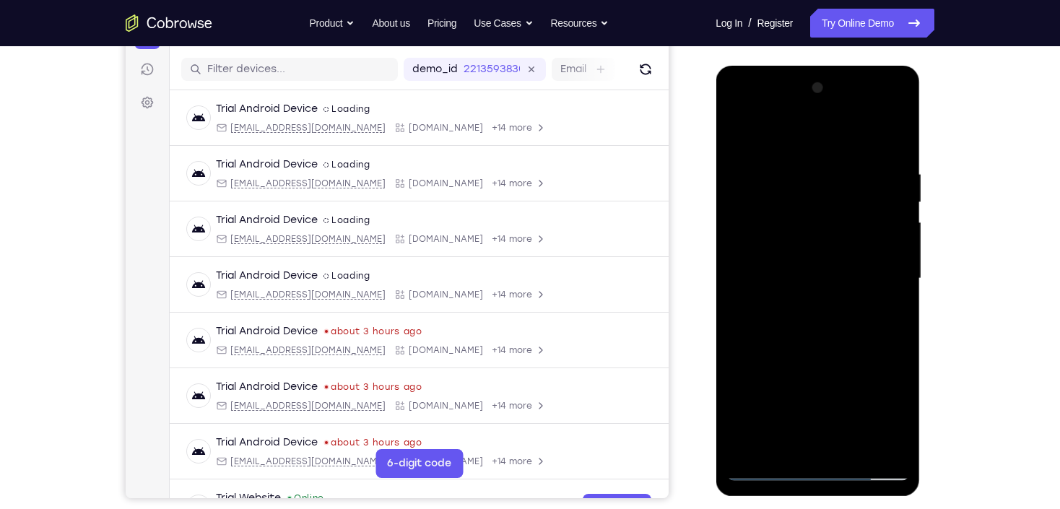
click at [904, 209] on div at bounding box center [817, 279] width 182 height 404
drag, startPoint x: 844, startPoint y: 218, endPoint x: 834, endPoint y: 274, distance: 56.5
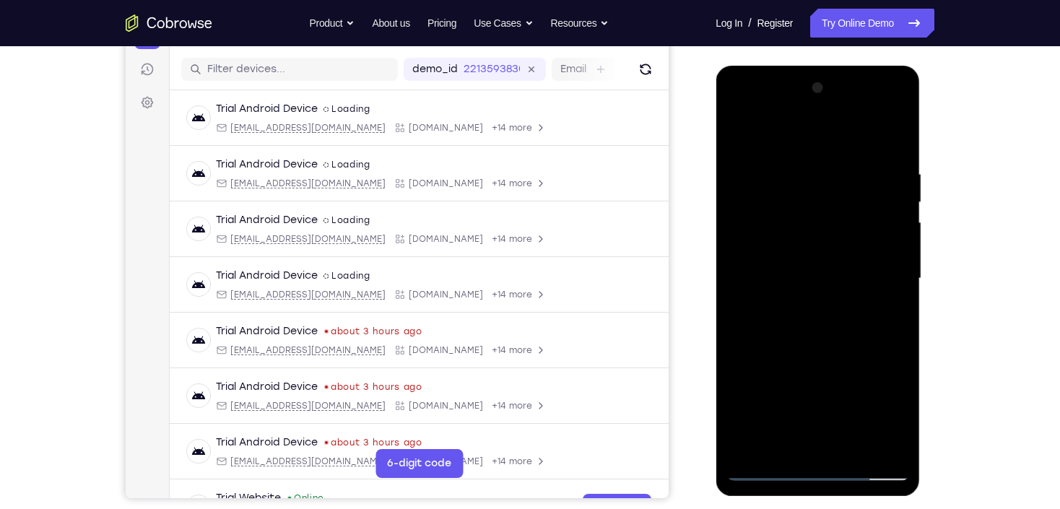
click at [834, 274] on div at bounding box center [817, 279] width 182 height 404
click at [899, 270] on div at bounding box center [817, 279] width 182 height 404
click at [741, 126] on div at bounding box center [817, 279] width 182 height 404
click at [740, 251] on div at bounding box center [817, 279] width 182 height 404
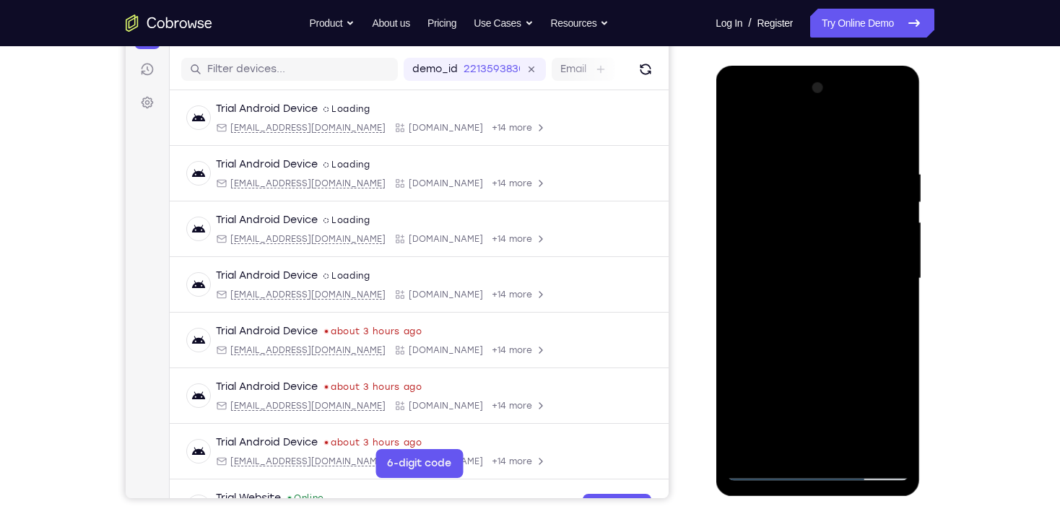
click at [900, 289] on div at bounding box center [817, 279] width 182 height 404
click at [899, 287] on div at bounding box center [817, 279] width 182 height 404
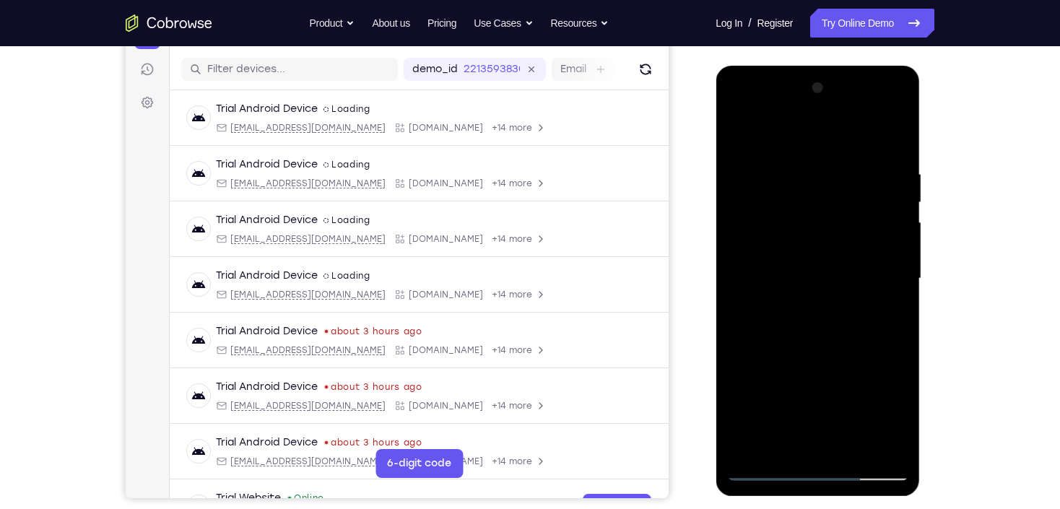
click at [738, 304] on div at bounding box center [817, 279] width 182 height 404
click at [883, 220] on div at bounding box center [817, 279] width 182 height 404
click at [886, 219] on div at bounding box center [817, 279] width 182 height 404
click at [886, 217] on div at bounding box center [817, 279] width 182 height 404
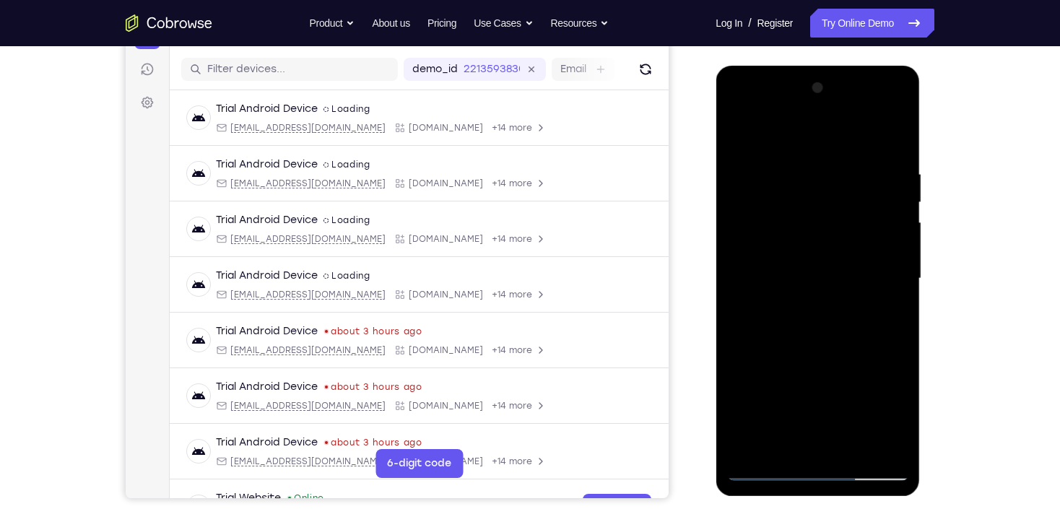
click at [886, 217] on div at bounding box center [817, 279] width 182 height 404
click at [753, 252] on div at bounding box center [817, 279] width 182 height 404
click at [897, 191] on div at bounding box center [817, 279] width 182 height 404
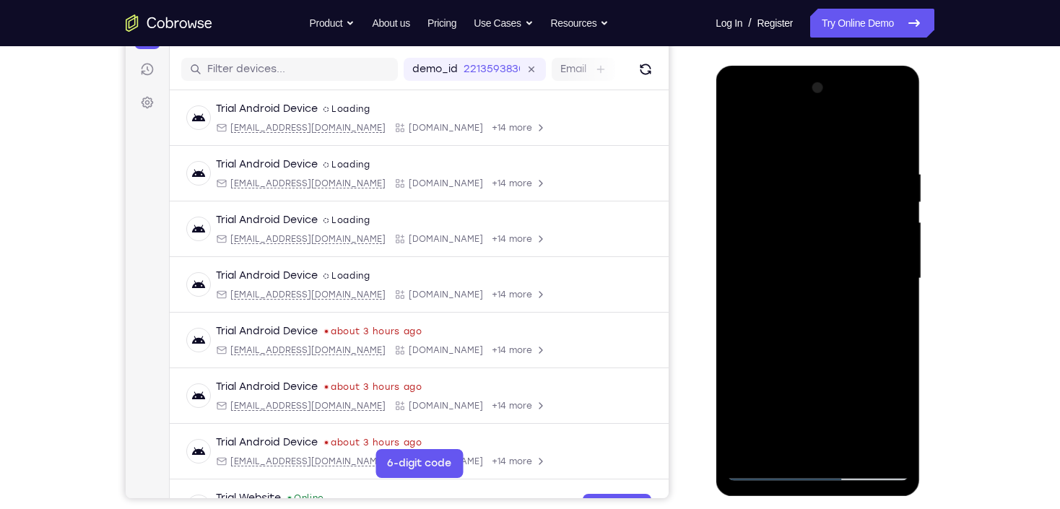
click at [897, 191] on div at bounding box center [817, 279] width 182 height 404
click at [744, 261] on div at bounding box center [817, 279] width 182 height 404
click at [878, 213] on div at bounding box center [817, 279] width 182 height 404
click at [873, 227] on div at bounding box center [817, 279] width 182 height 404
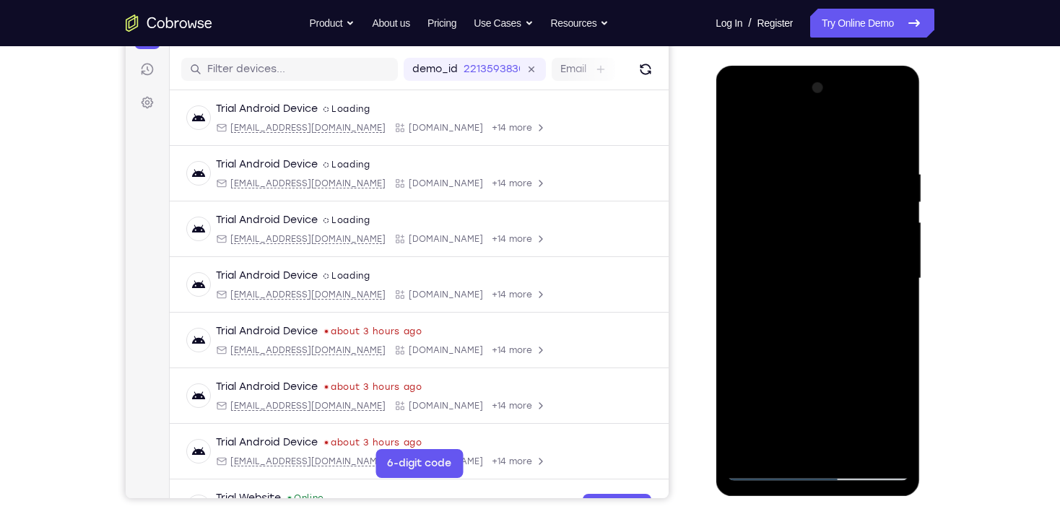
click at [886, 234] on div at bounding box center [817, 279] width 182 height 404
click at [886, 232] on div at bounding box center [817, 279] width 182 height 404
click at [746, 256] on div at bounding box center [817, 279] width 182 height 404
click at [894, 259] on div at bounding box center [817, 279] width 182 height 404
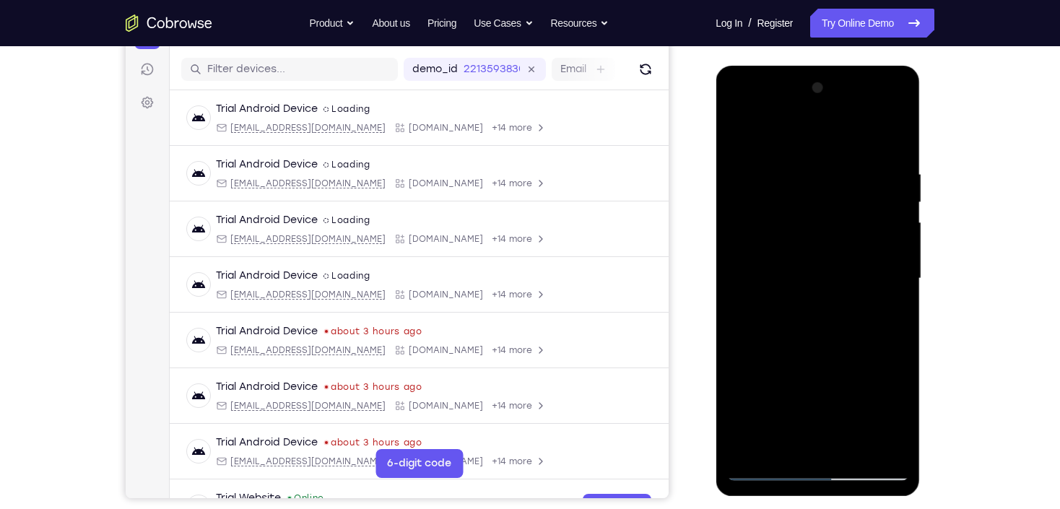
click at [894, 259] on div at bounding box center [817, 279] width 182 height 404
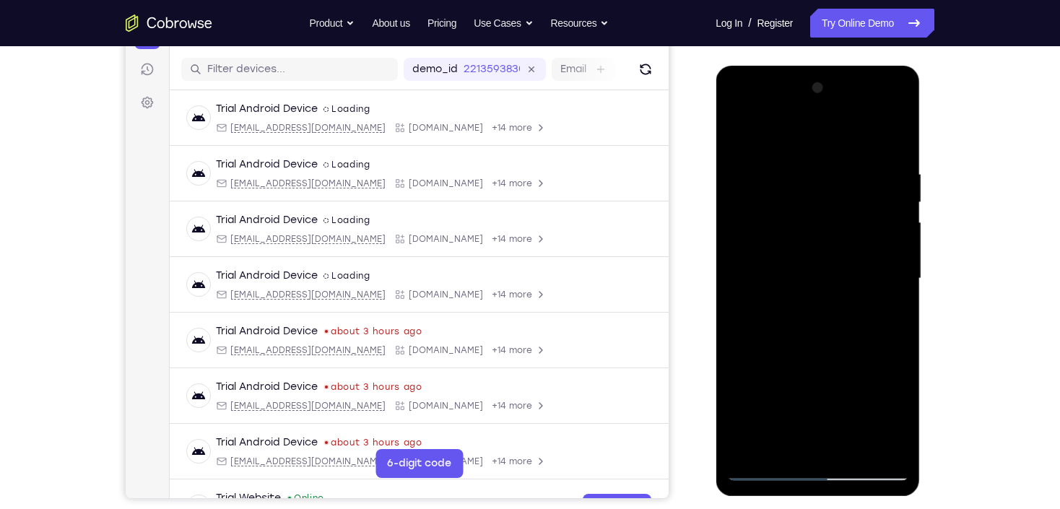
click at [894, 259] on div at bounding box center [817, 279] width 182 height 404
click at [758, 261] on div at bounding box center [817, 279] width 182 height 404
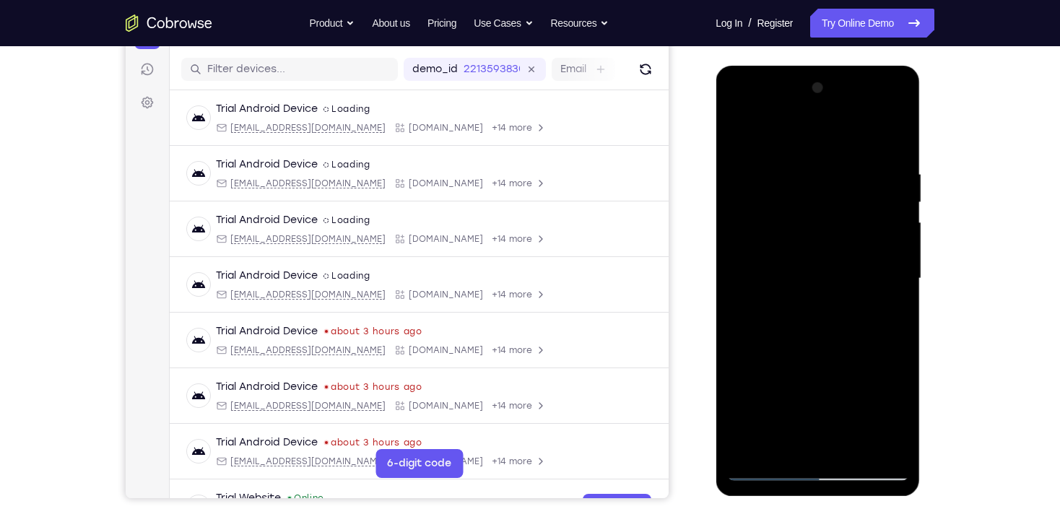
click at [894, 246] on div at bounding box center [817, 279] width 182 height 404
click at [847, 263] on div at bounding box center [817, 279] width 182 height 404
click at [886, 248] on div at bounding box center [817, 279] width 182 height 404
click at [895, 243] on div at bounding box center [817, 279] width 182 height 404
click at [887, 245] on div at bounding box center [817, 279] width 182 height 404
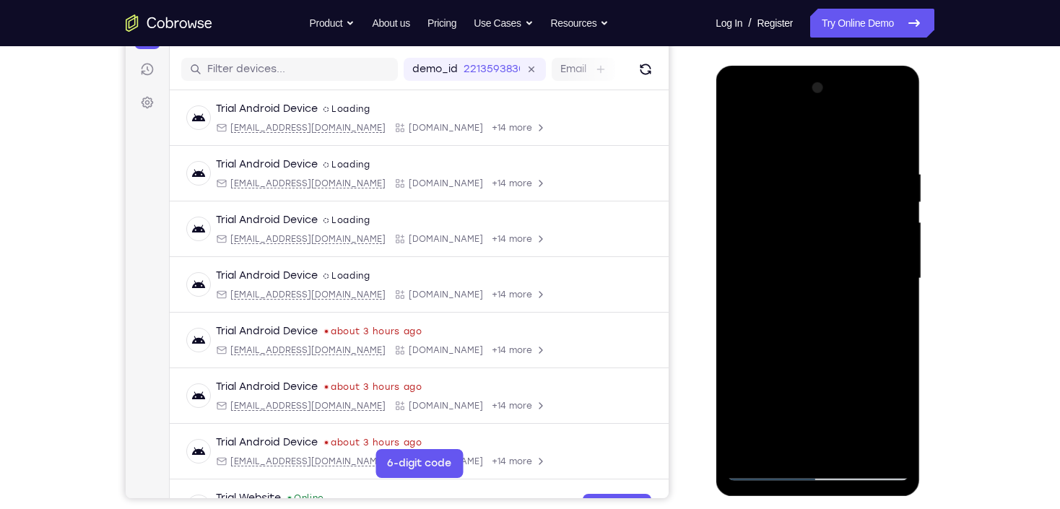
click at [887, 245] on div at bounding box center [817, 279] width 182 height 404
click at [881, 246] on div at bounding box center [817, 279] width 182 height 404
click at [882, 247] on div at bounding box center [817, 279] width 182 height 404
click at [753, 300] on div at bounding box center [817, 279] width 182 height 404
click at [875, 266] on div at bounding box center [817, 279] width 182 height 404
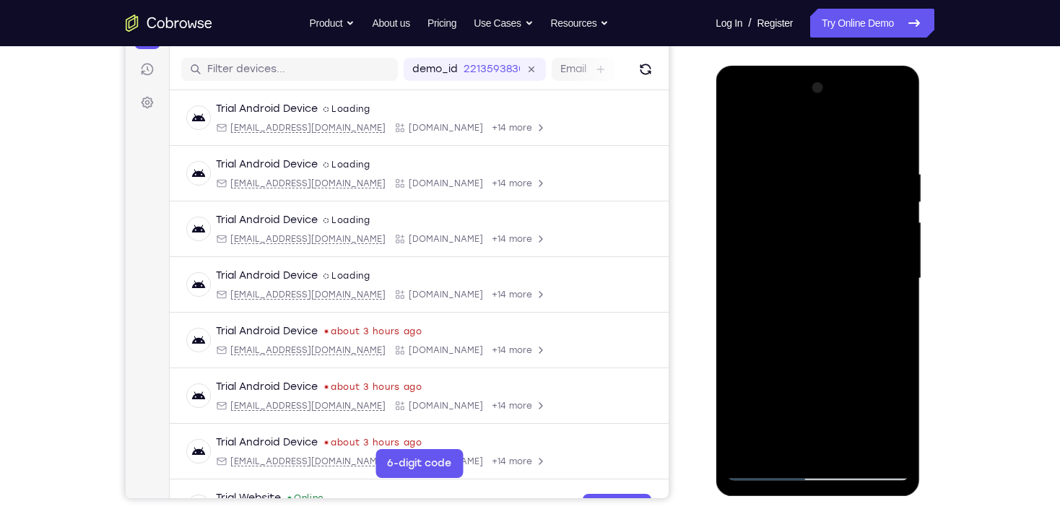
click at [875, 266] on div at bounding box center [817, 279] width 182 height 404
click at [891, 183] on div at bounding box center [817, 279] width 182 height 404
click at [891, 188] on div at bounding box center [817, 279] width 182 height 404
drag, startPoint x: 871, startPoint y: 214, endPoint x: 868, endPoint y: 204, distance: 11.4
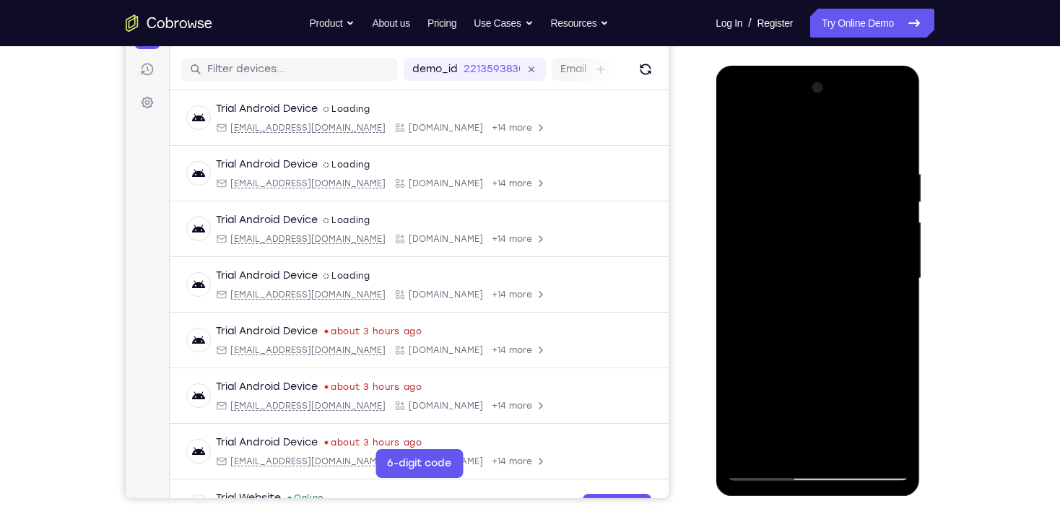
click at [868, 208] on div at bounding box center [817, 279] width 182 height 404
click at [883, 226] on div at bounding box center [817, 279] width 182 height 404
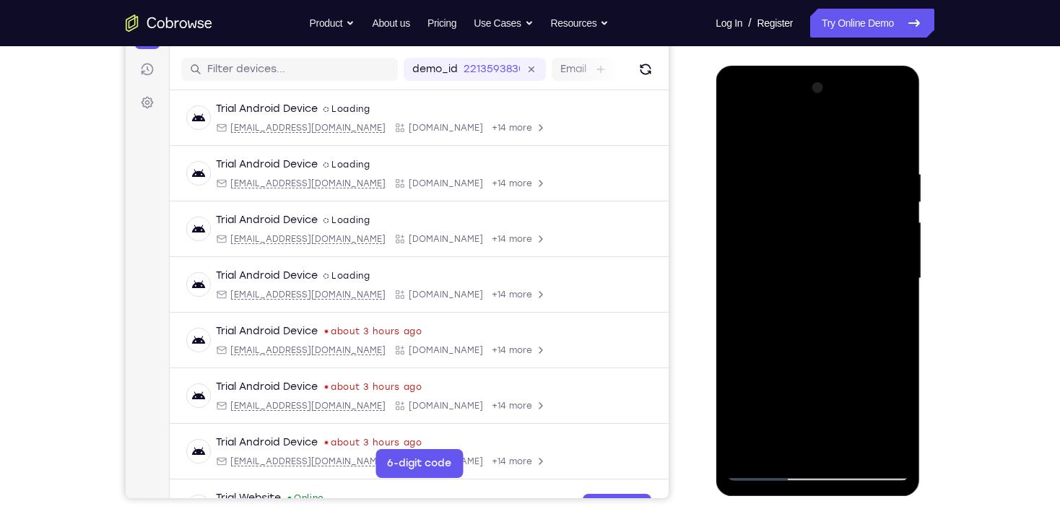
click at [883, 226] on div at bounding box center [817, 279] width 182 height 404
click at [883, 227] on div at bounding box center [817, 279] width 182 height 404
click at [888, 245] on div at bounding box center [817, 279] width 182 height 404
click at [891, 274] on div at bounding box center [817, 279] width 182 height 404
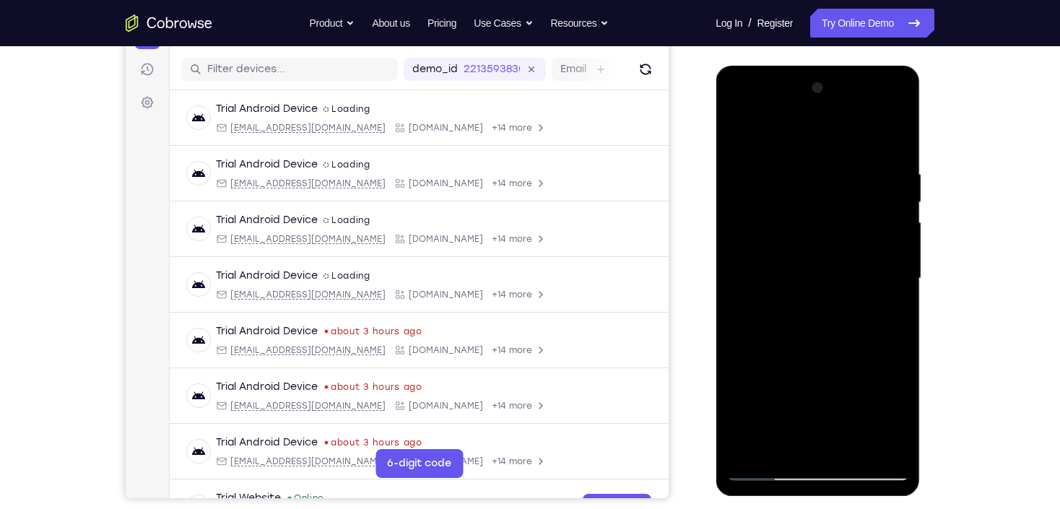
click at [891, 274] on div at bounding box center [817, 279] width 182 height 404
click at [889, 266] on div at bounding box center [817, 279] width 182 height 404
click at [889, 232] on div at bounding box center [817, 279] width 182 height 404
click at [891, 232] on div at bounding box center [817, 279] width 182 height 404
click at [893, 229] on div at bounding box center [817, 279] width 182 height 404
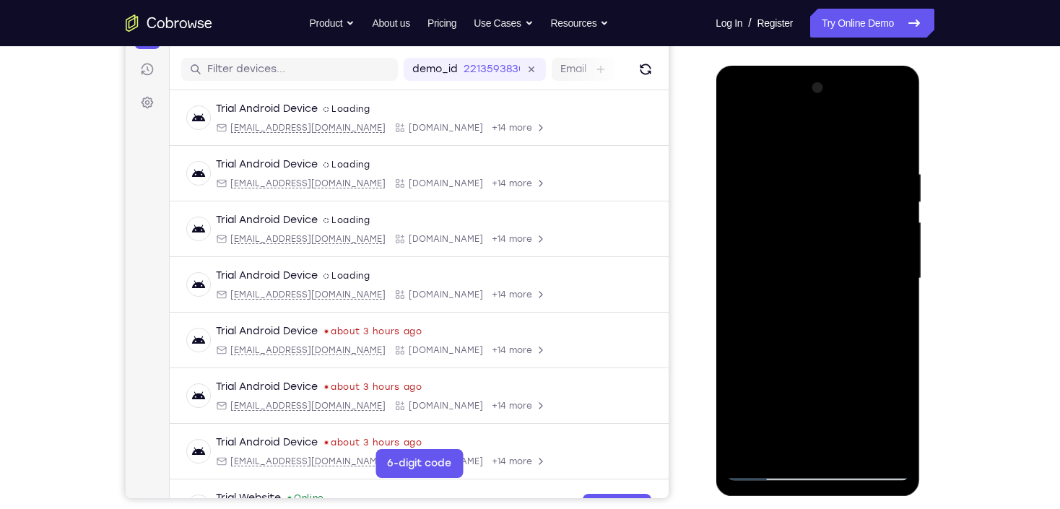
click at [893, 269] on div at bounding box center [817, 279] width 182 height 404
click at [871, 254] on div at bounding box center [817, 279] width 182 height 404
click at [877, 261] on div at bounding box center [817, 279] width 182 height 404
click at [877, 263] on div at bounding box center [817, 279] width 182 height 404
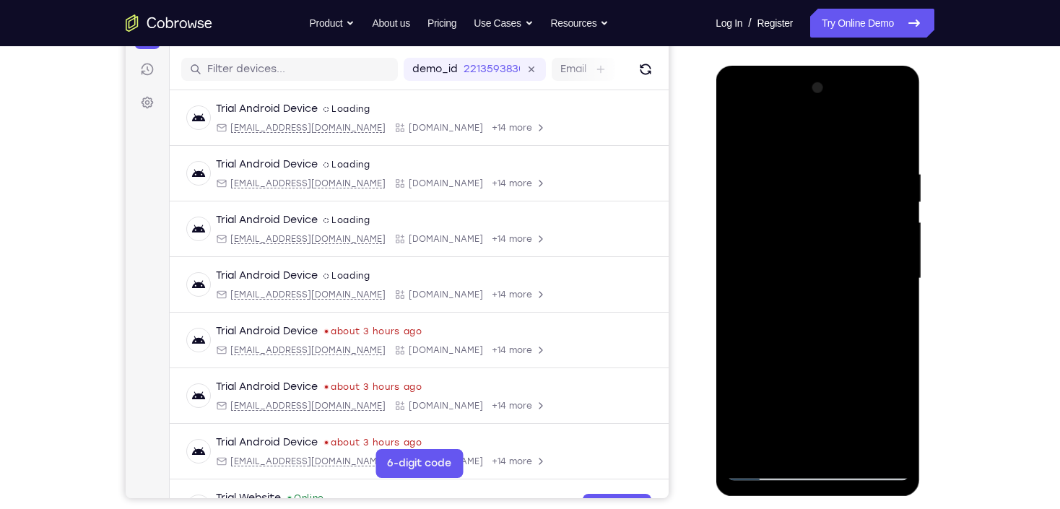
click at [886, 252] on div at bounding box center [817, 279] width 182 height 404
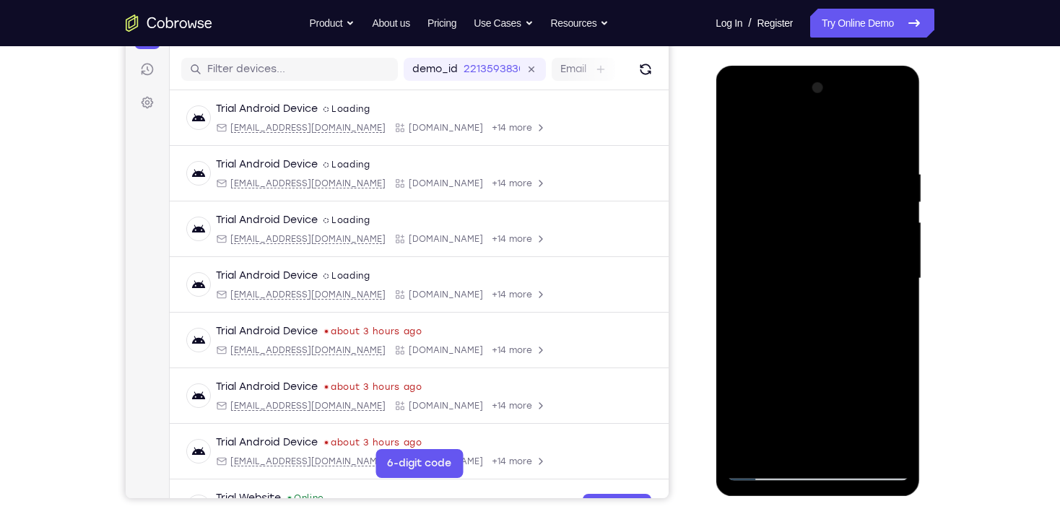
click at [886, 252] on div at bounding box center [817, 279] width 182 height 404
click at [886, 250] on div at bounding box center [817, 279] width 182 height 404
click at [900, 97] on div at bounding box center [817, 279] width 182 height 404
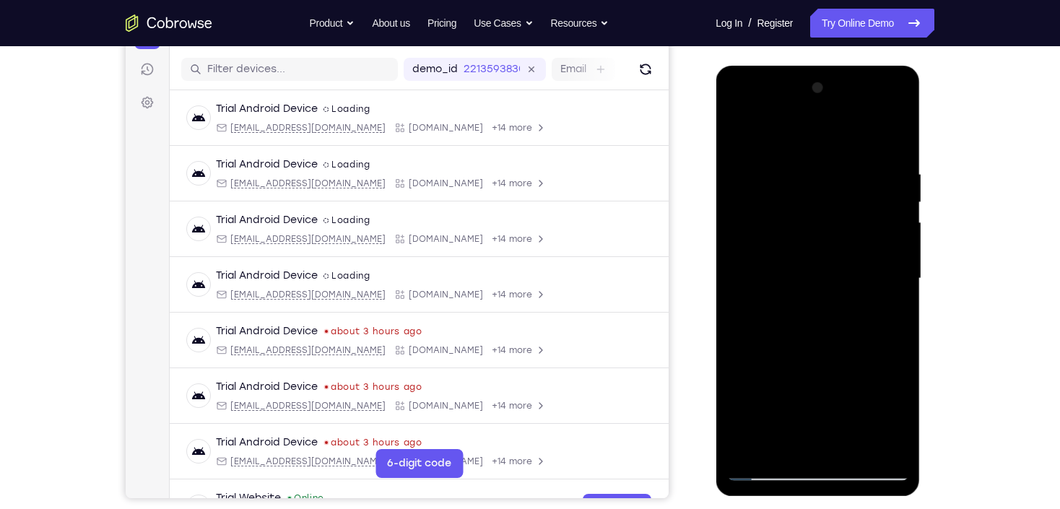
click at [851, 451] on div at bounding box center [817, 279] width 182 height 404
drag, startPoint x: 818, startPoint y: 178, endPoint x: 819, endPoint y: 405, distance: 226.6
click at [819, 399] on div at bounding box center [817, 279] width 182 height 404
click at [811, 155] on div at bounding box center [817, 279] width 182 height 404
click at [808, 152] on div at bounding box center [817, 279] width 182 height 404
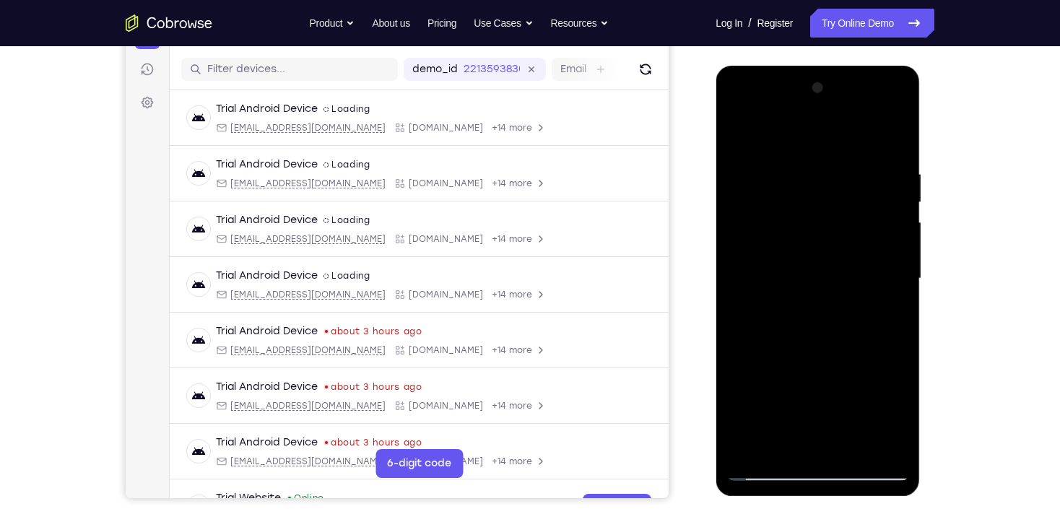
click at [808, 152] on div at bounding box center [817, 279] width 182 height 404
